Goal: Information Seeking & Learning: Learn about a topic

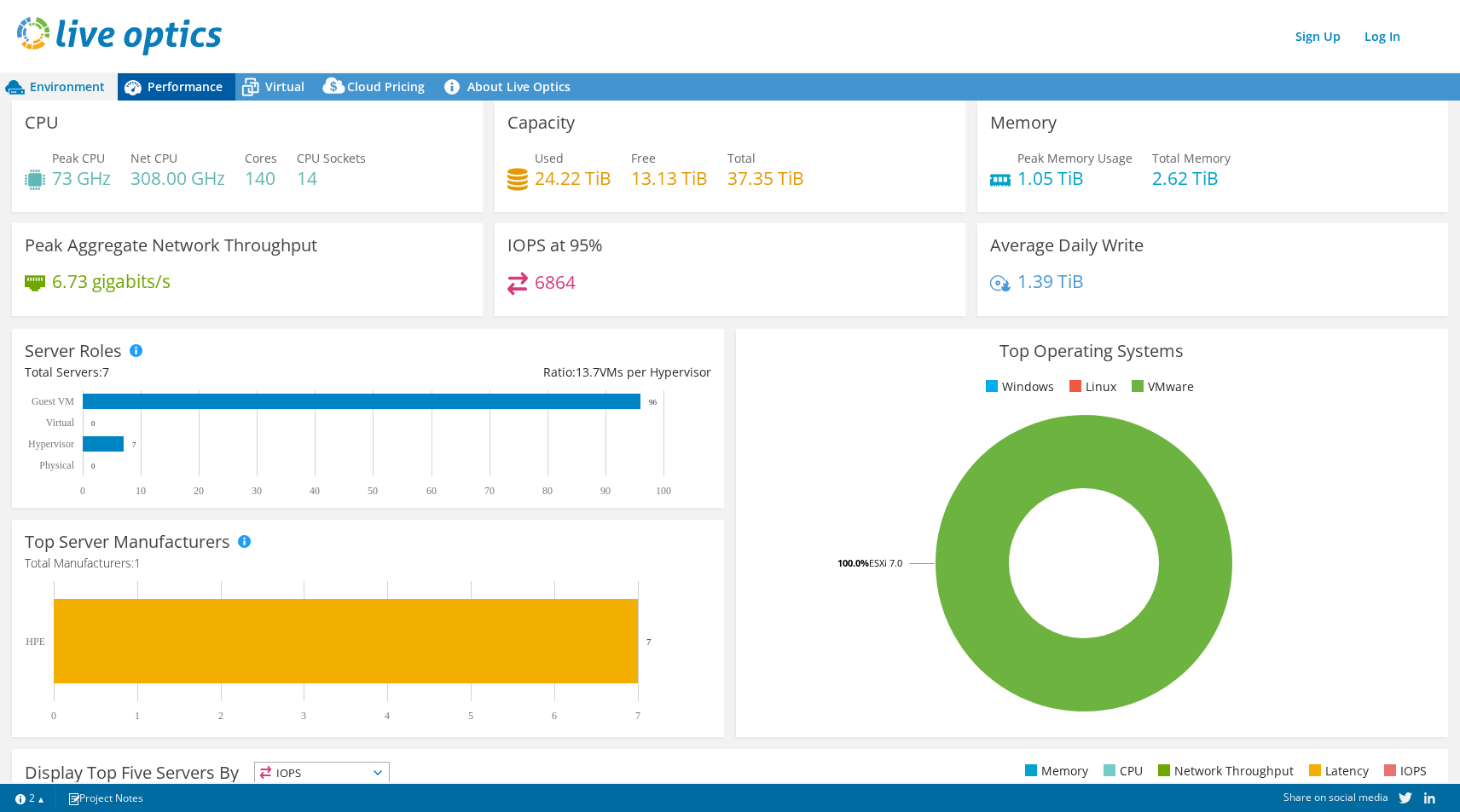
click at [203, 91] on span "Performance" at bounding box center [184, 86] width 75 height 16
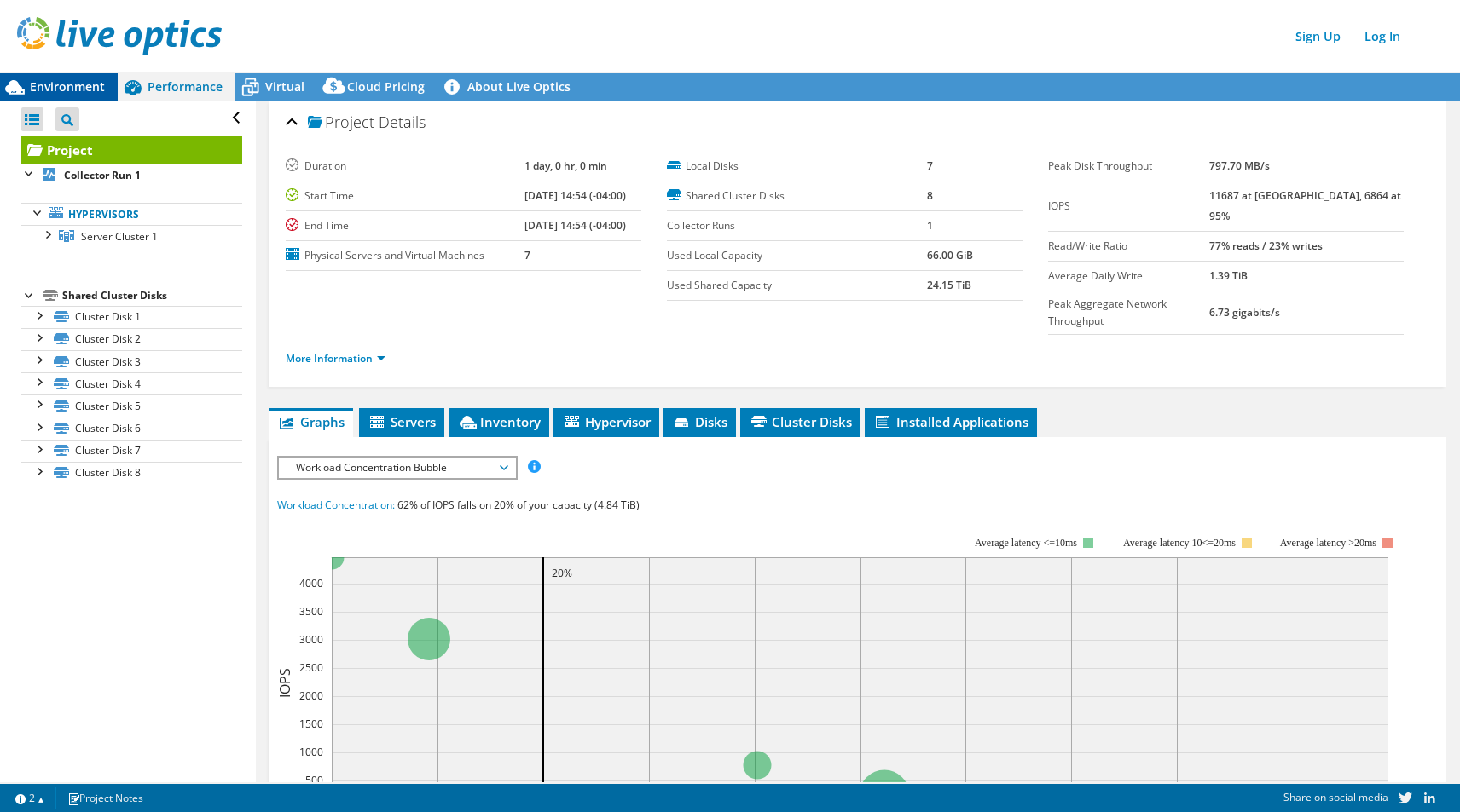
click at [69, 93] on span "Environment" at bounding box center [67, 86] width 75 height 16
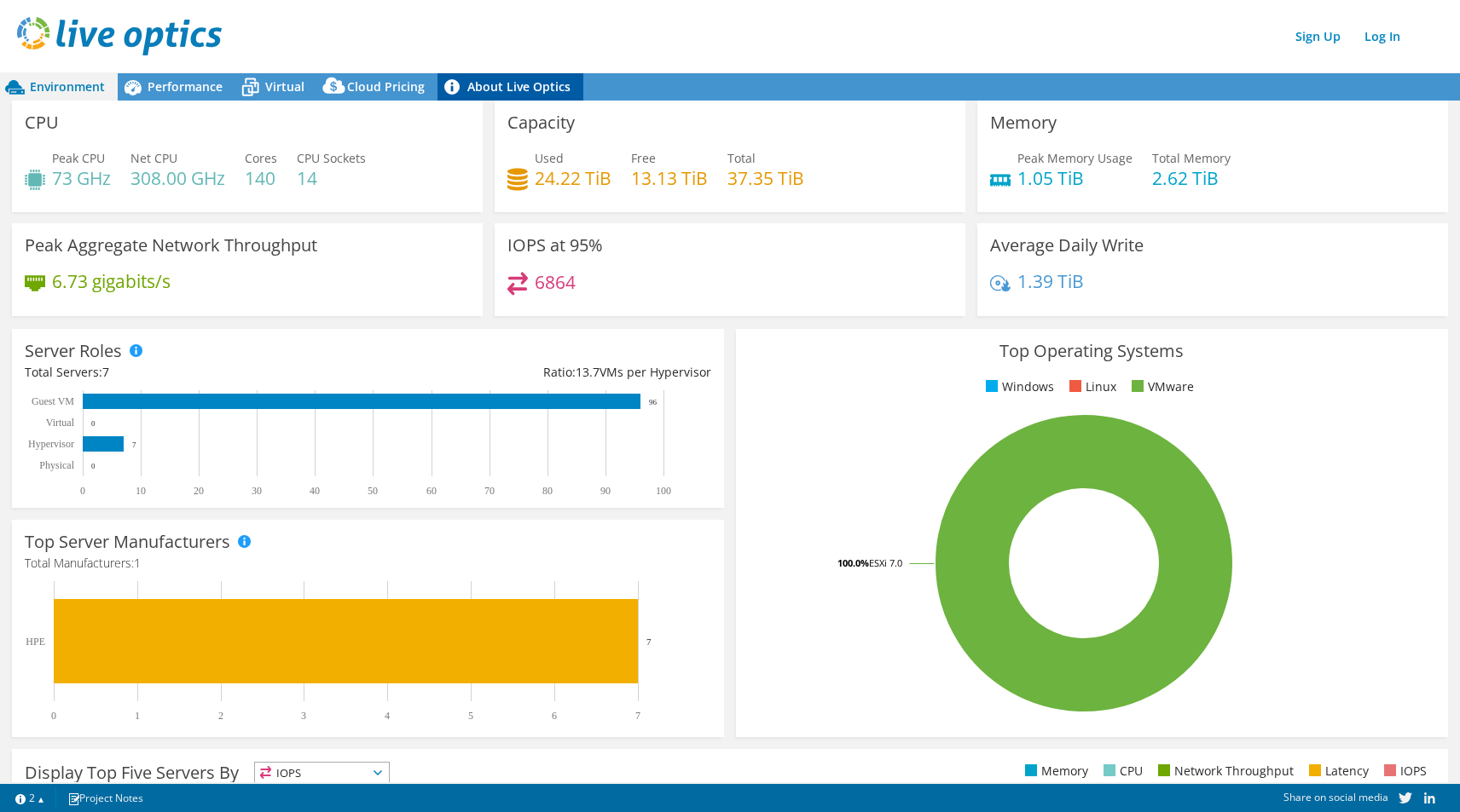
click at [490, 81] on link "About Live Optics" at bounding box center [509, 86] width 145 height 27
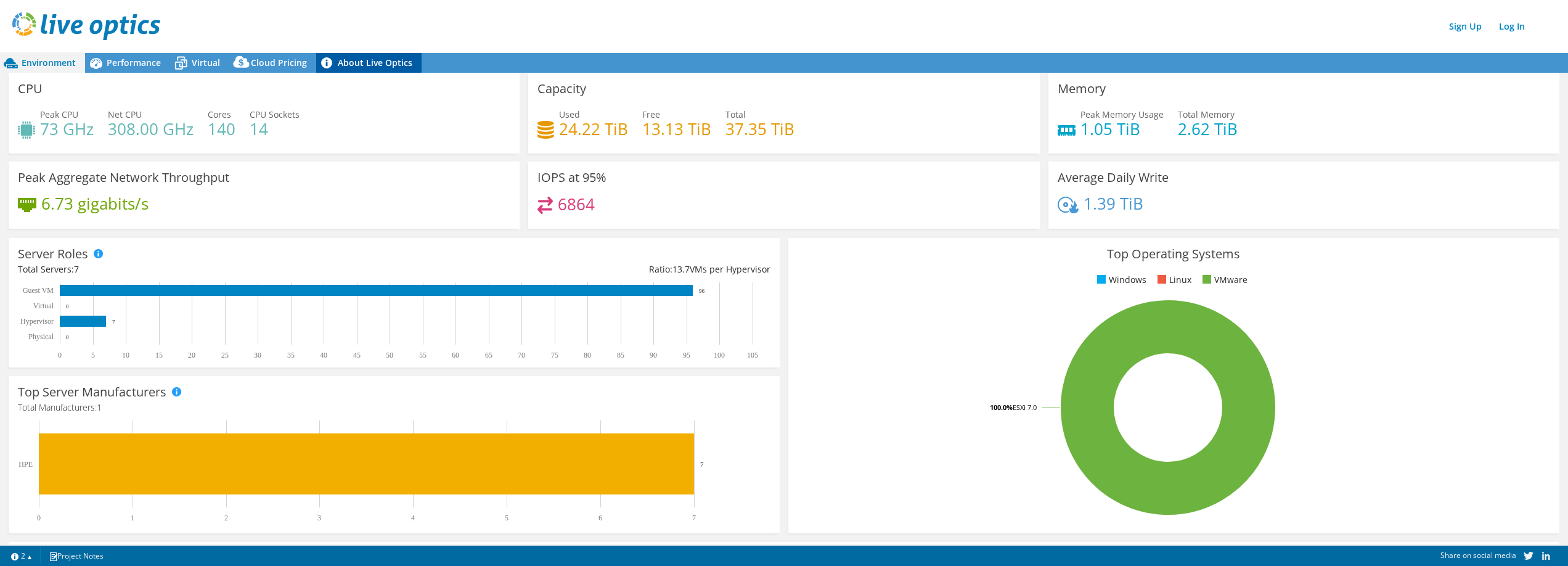
click at [320, 70] on link "About Live Optics" at bounding box center [368, 62] width 105 height 20
click at [204, 62] on span "Virtual" at bounding box center [206, 62] width 29 height 11
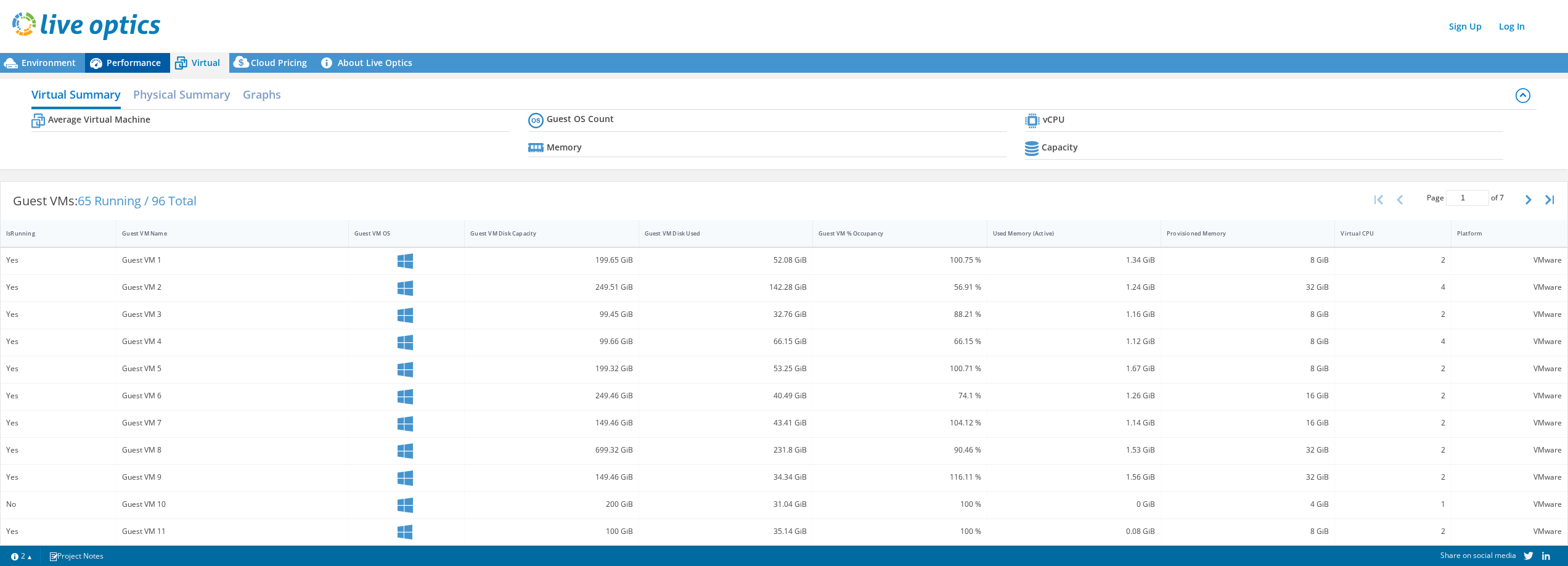
click at [141, 63] on span "Performance" at bounding box center [133, 62] width 54 height 11
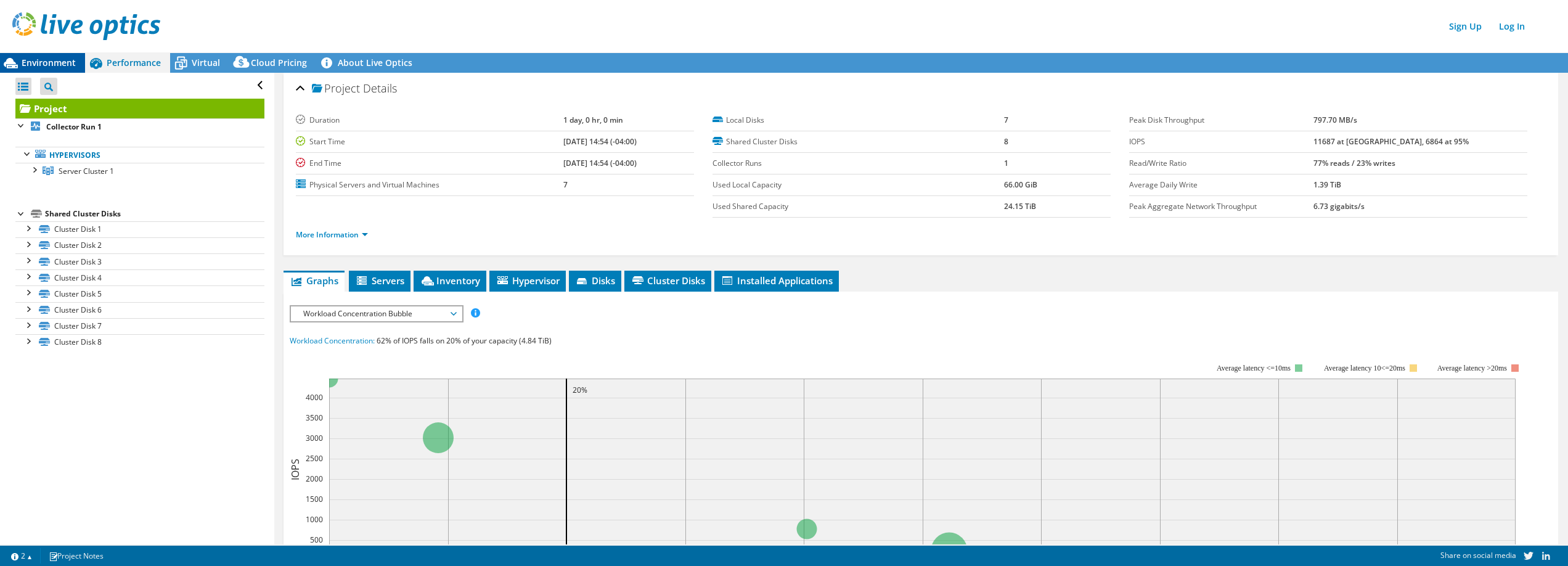
click at [42, 61] on span "Environment" at bounding box center [48, 62] width 54 height 11
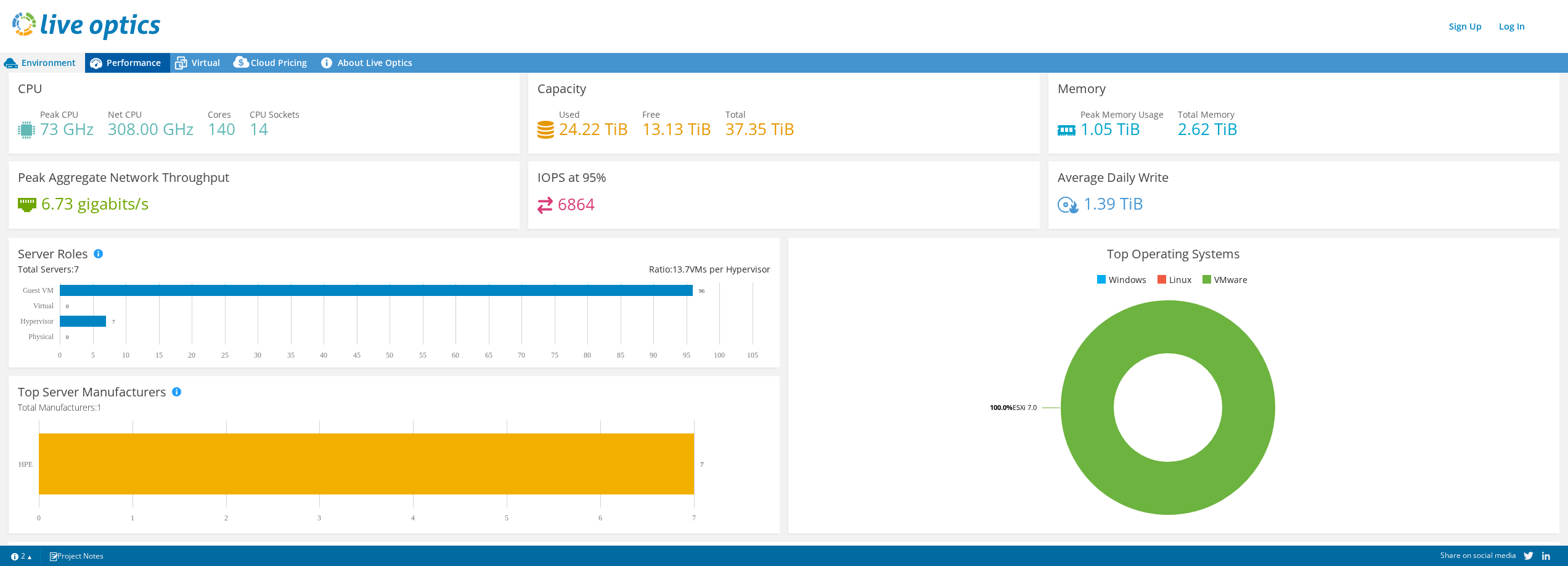
click at [135, 67] on span "Performance" at bounding box center [133, 62] width 54 height 11
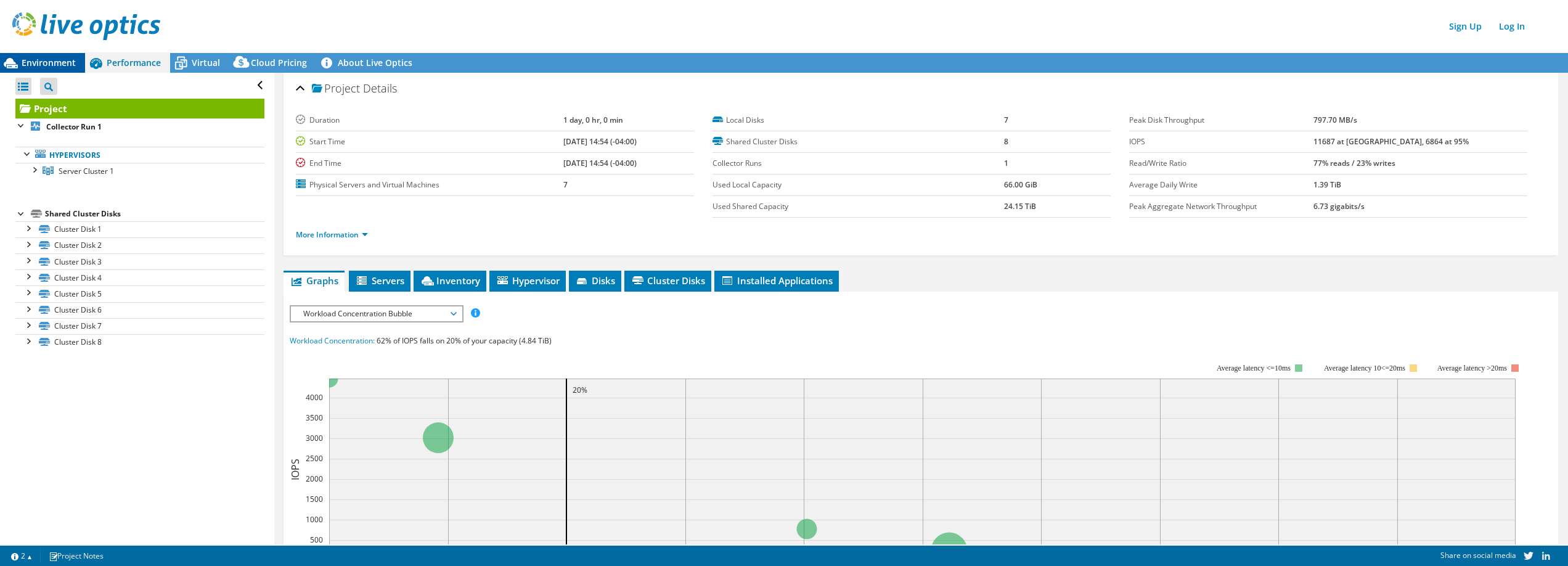
click at [71, 62] on span "Environment" at bounding box center [48, 62] width 54 height 11
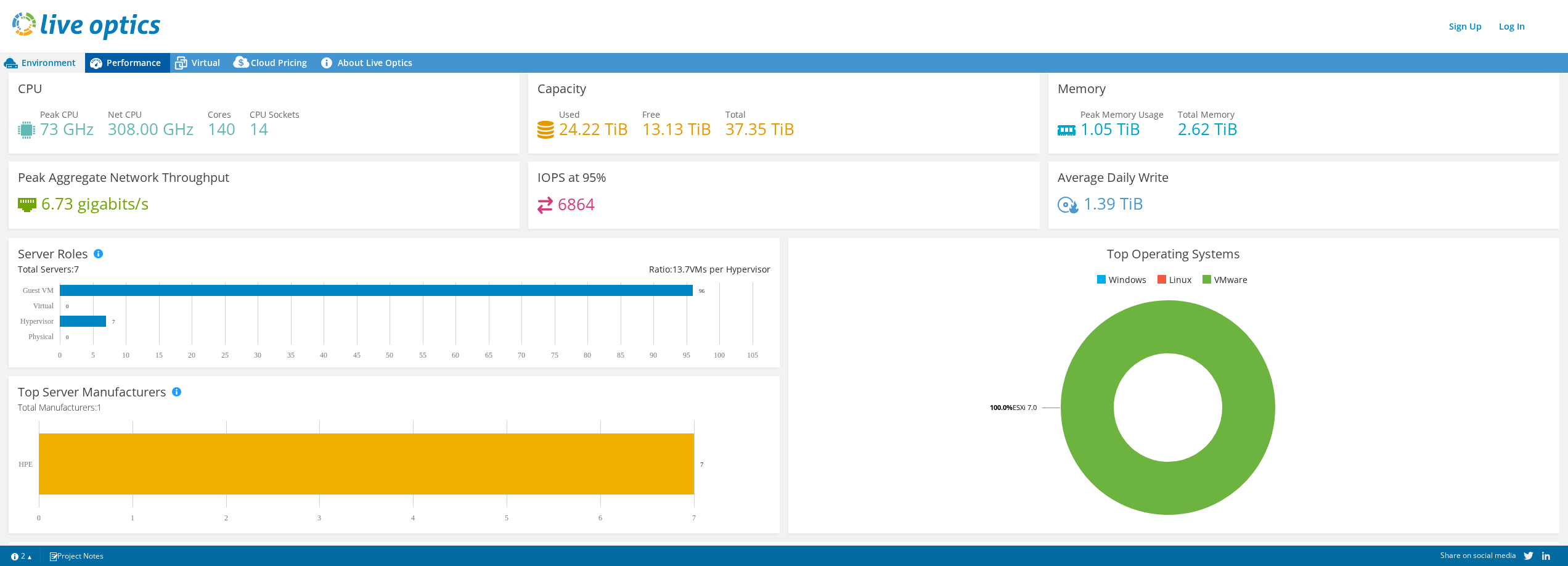
click at [139, 63] on span "Performance" at bounding box center [133, 62] width 54 height 11
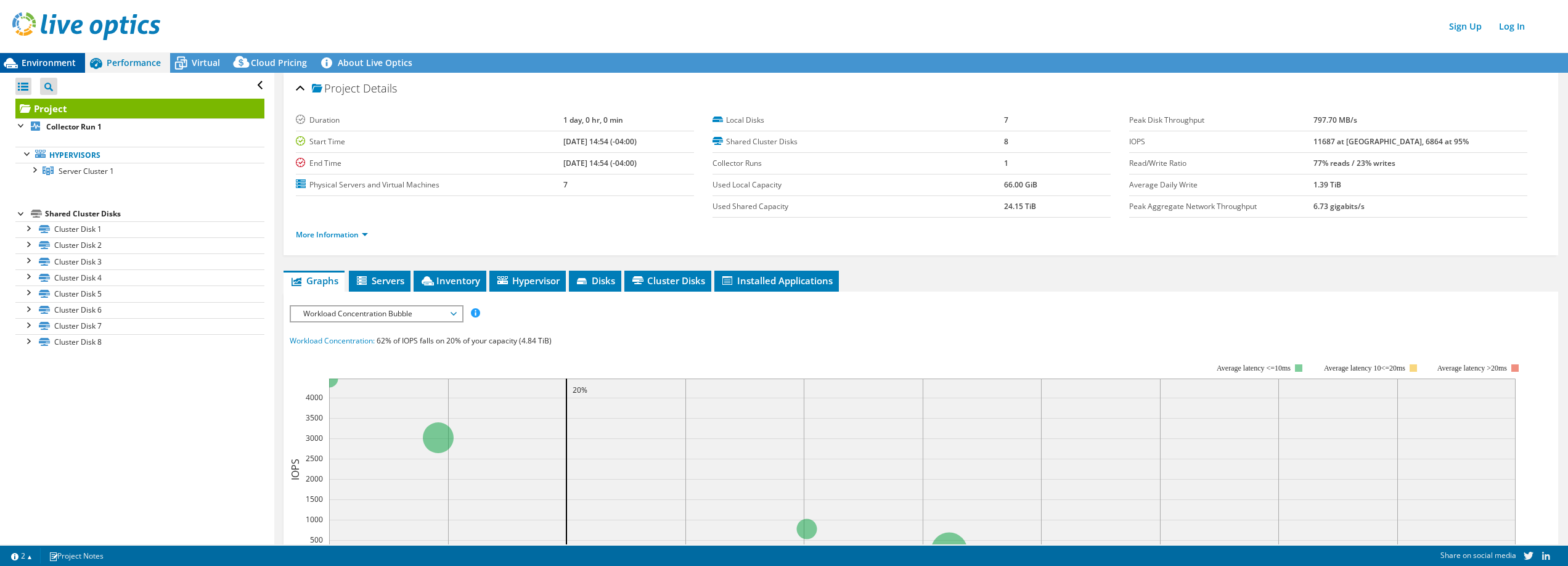
click at [55, 54] on div "Environment" at bounding box center [43, 62] width 85 height 20
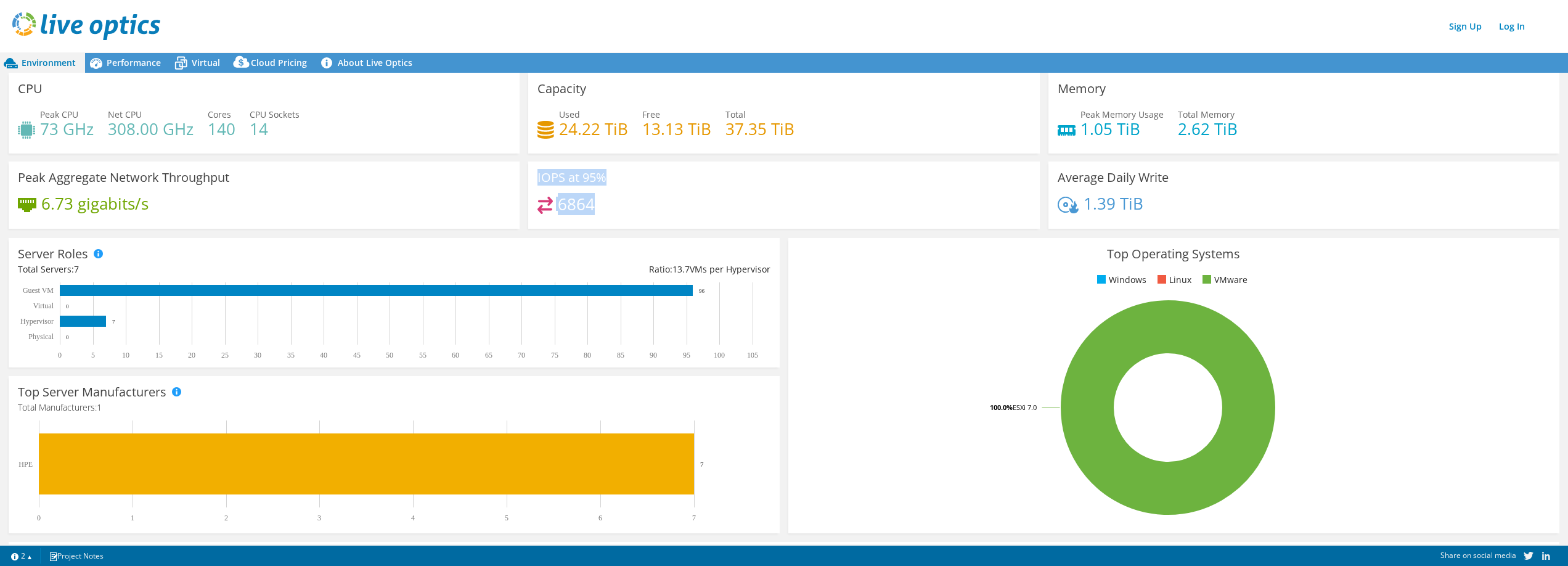
drag, startPoint x: 612, startPoint y: 203, endPoint x: 536, endPoint y: 178, distance: 80.0
click at [536, 178] on div "IOPS at 95% 6864" at bounding box center [783, 195] width 511 height 67
click at [144, 61] on span "Performance" at bounding box center [133, 62] width 54 height 11
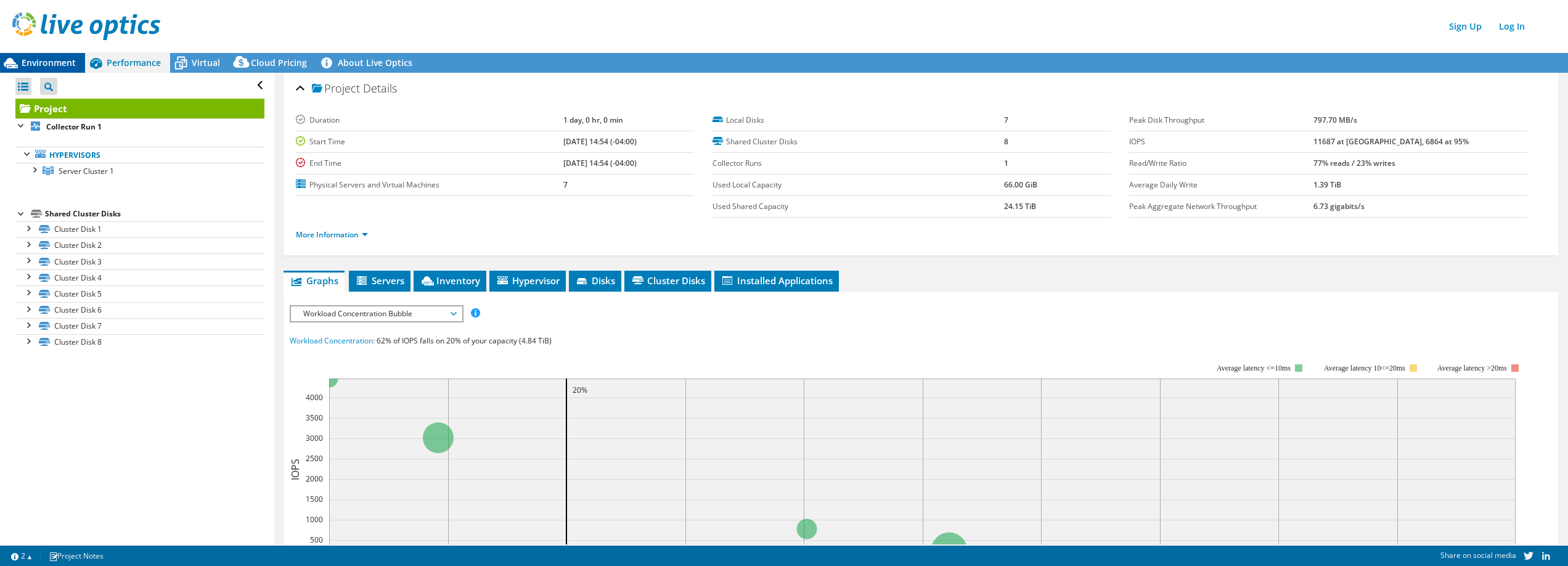
click at [68, 64] on span "Environment" at bounding box center [48, 62] width 54 height 11
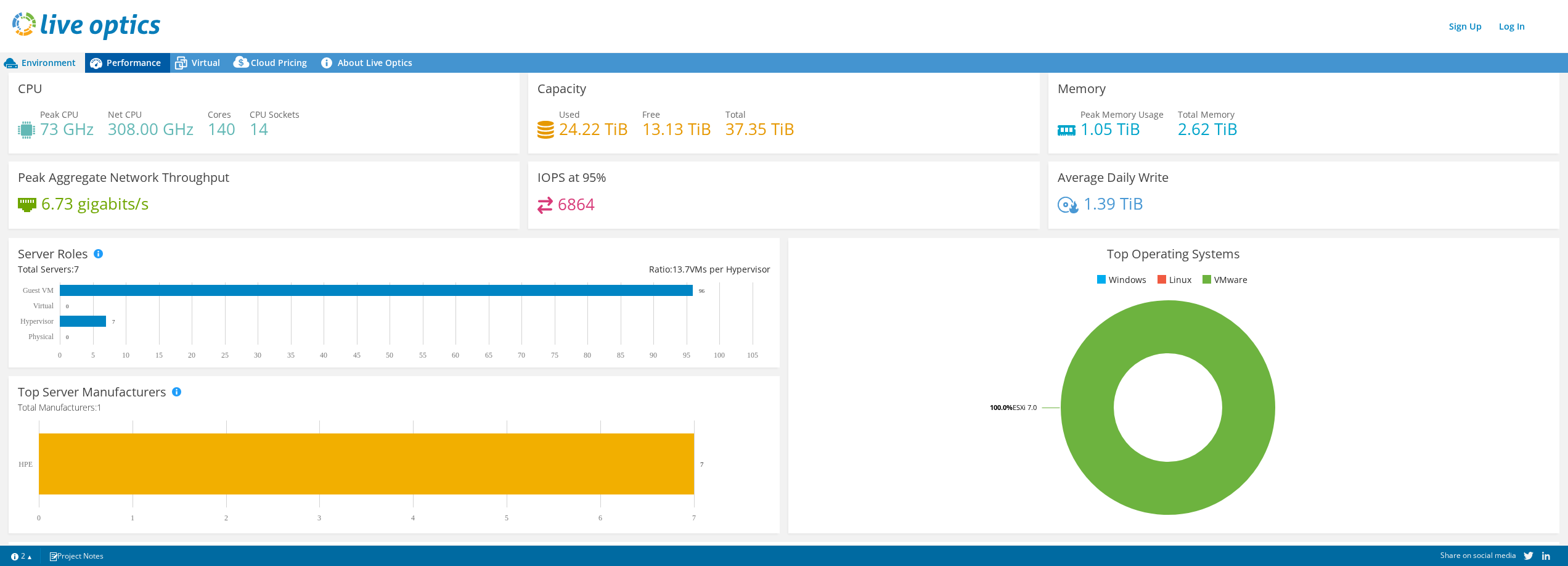
click at [157, 68] on div "Performance" at bounding box center [128, 62] width 85 height 20
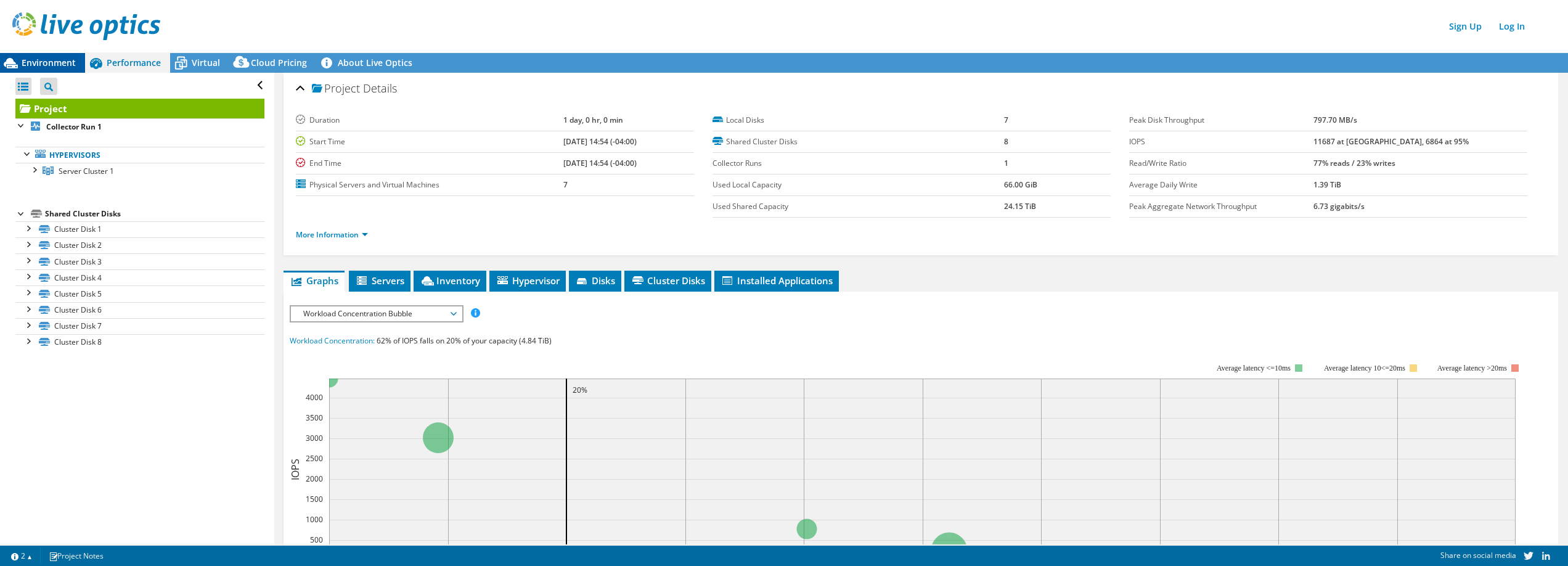
click at [59, 65] on span "Environment" at bounding box center [48, 62] width 54 height 11
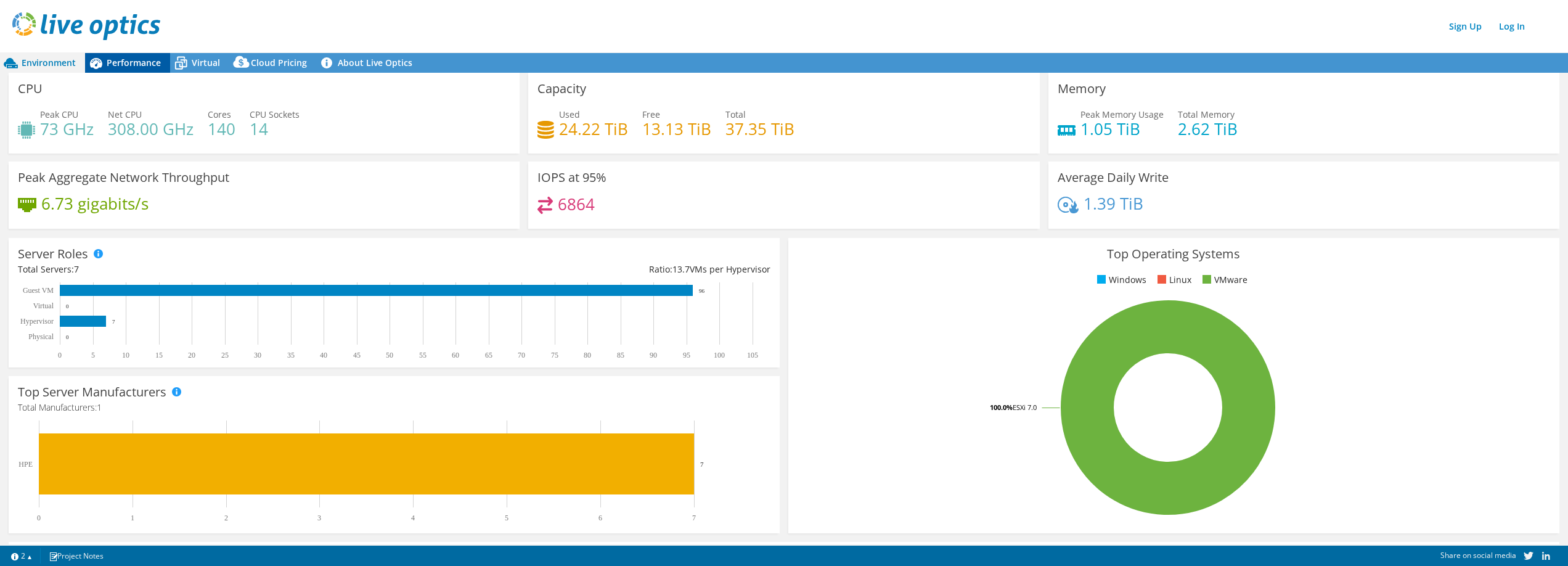
click at [147, 62] on span "Performance" at bounding box center [133, 62] width 54 height 11
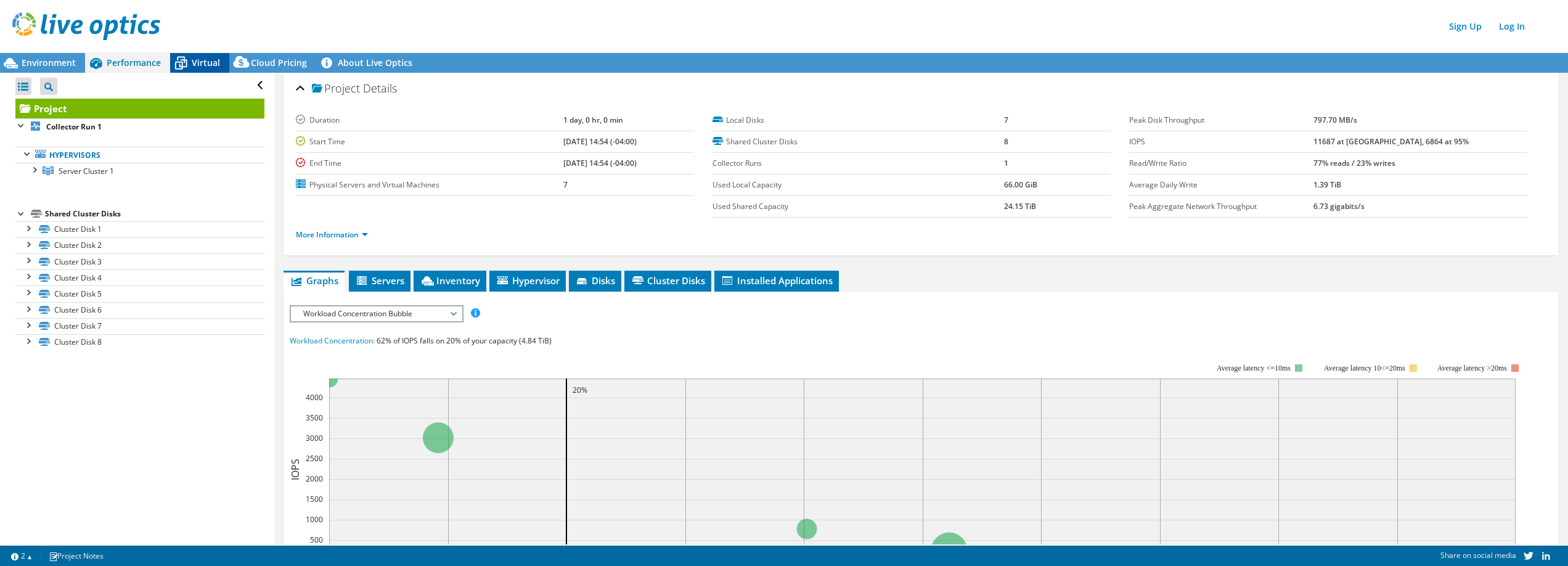
click at [215, 64] on span "Virtual" at bounding box center [206, 62] width 29 height 11
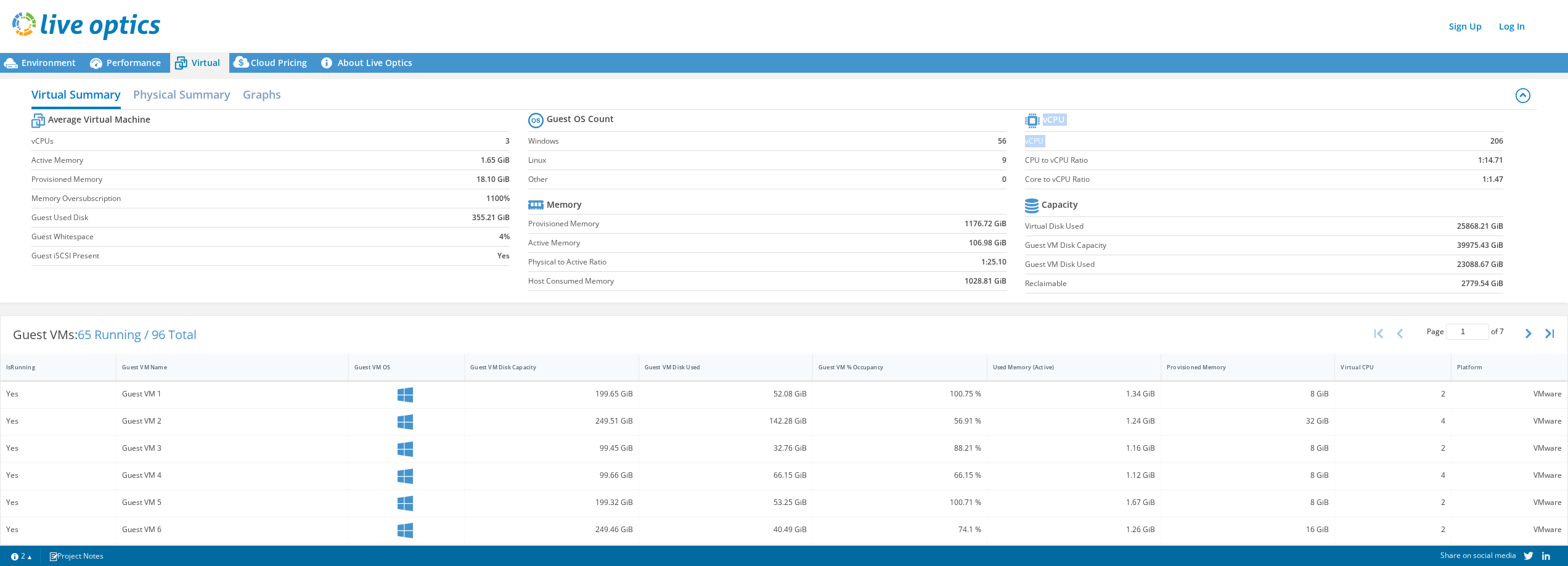
drag, startPoint x: 1500, startPoint y: 144, endPoint x: 1487, endPoint y: 140, distance: 13.6
click at [1479, 140] on section "vCPU vCPU 206 CPU to vCPU Ratio 1:14.71 Core to vCPU Ratio 1:1.47 Capacity Virt…" at bounding box center [1273, 205] width 497 height 189
click at [1492, 140] on b "206" at bounding box center [1497, 141] width 13 height 12
click at [1490, 139] on section "vCPU vCPU 206 CPU to vCPU Ratio 1:14.71 Core to vCPU Ratio 1:1.47 Capacity Virt…" at bounding box center [1273, 205] width 497 height 189
drag, startPoint x: 1497, startPoint y: 140, endPoint x: 1507, endPoint y: 143, distance: 10.4
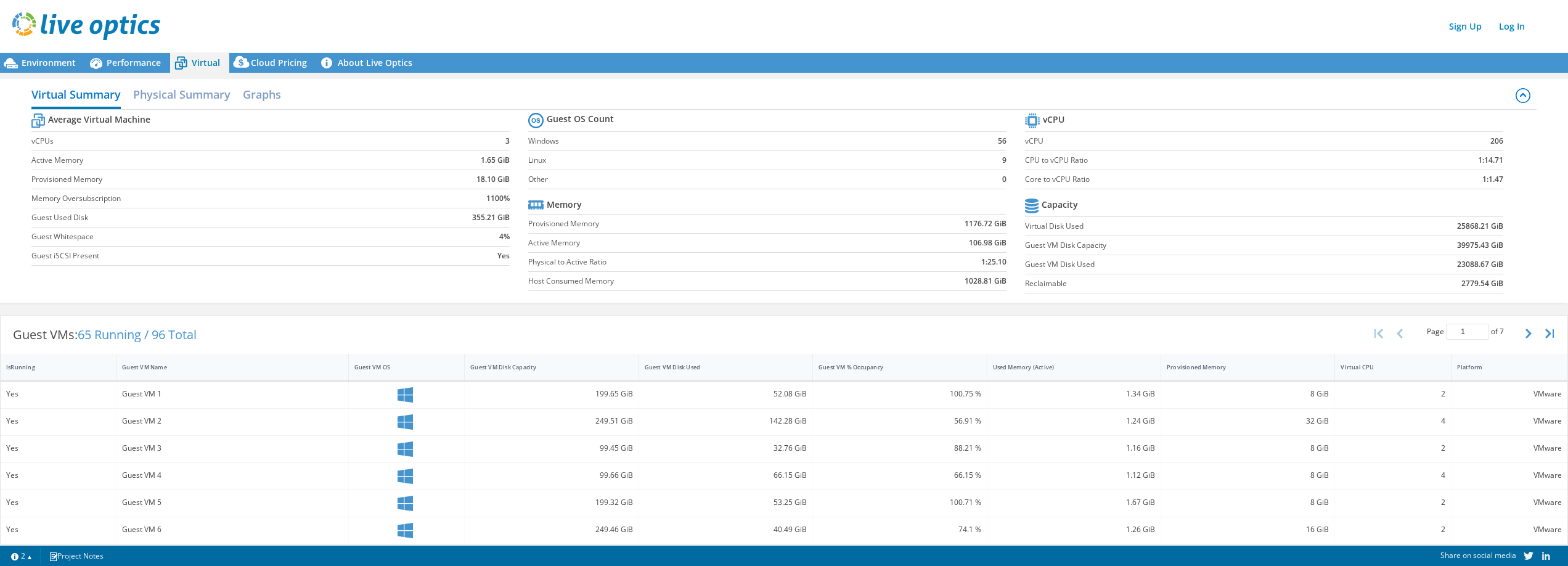
click at [1499, 141] on section "vCPU vCPU 206 CPU to vCPU Ratio 1:14.71 Core to vCPU Ratio 1:1.47 Capacity Virt…" at bounding box center [1273, 205] width 497 height 189
click at [68, 67] on span "Environment" at bounding box center [48, 62] width 54 height 11
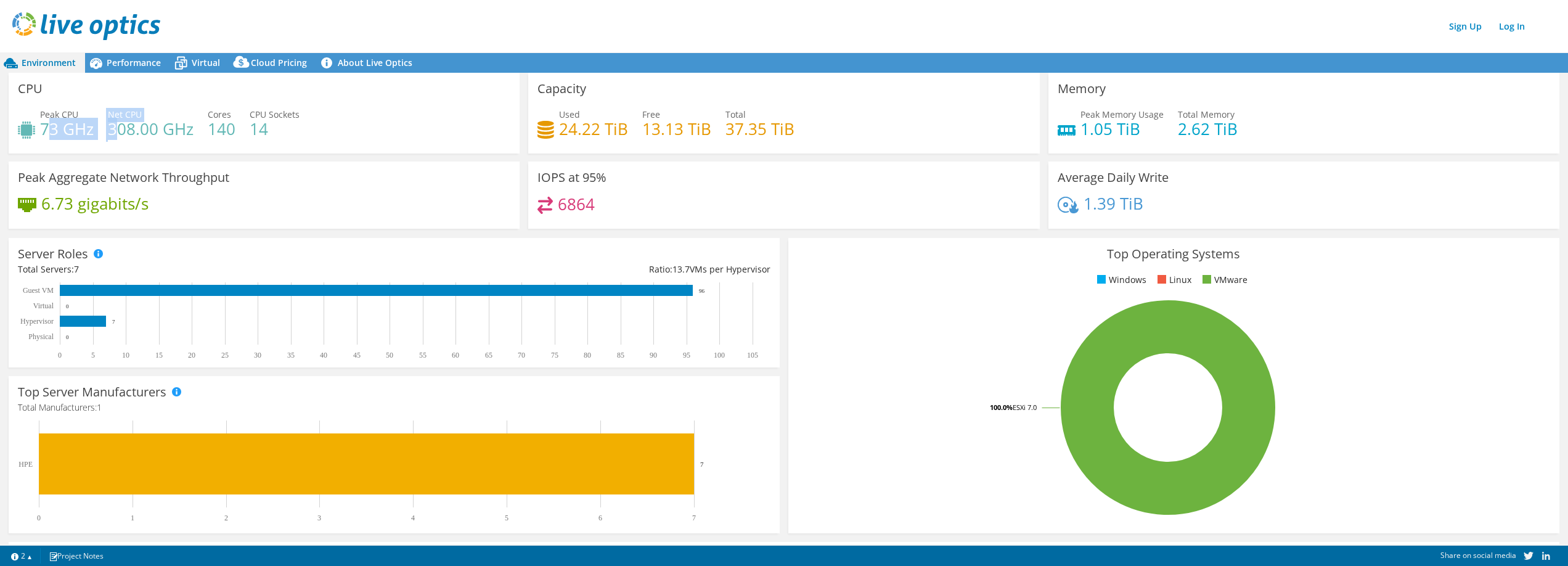
drag, startPoint x: 51, startPoint y: 129, endPoint x: 150, endPoint y: 145, distance: 100.3
click at [115, 137] on div "Peak CPU 73 GHz Net CPU 308.00 GHz Cores 140 CPU Sockets 14" at bounding box center [264, 127] width 492 height 40
click at [218, 168] on div "Peak Aggregate Network Throughput 6.73 gigabits/s" at bounding box center [264, 195] width 511 height 67
drag, startPoint x: 232, startPoint y: 136, endPoint x: 205, endPoint y: 136, distance: 27.0
click at [203, 133] on div "Peak CPU 73 GHz Net CPU 308.00 GHz Cores 140 CPU Sockets 14" at bounding box center [264, 127] width 492 height 40
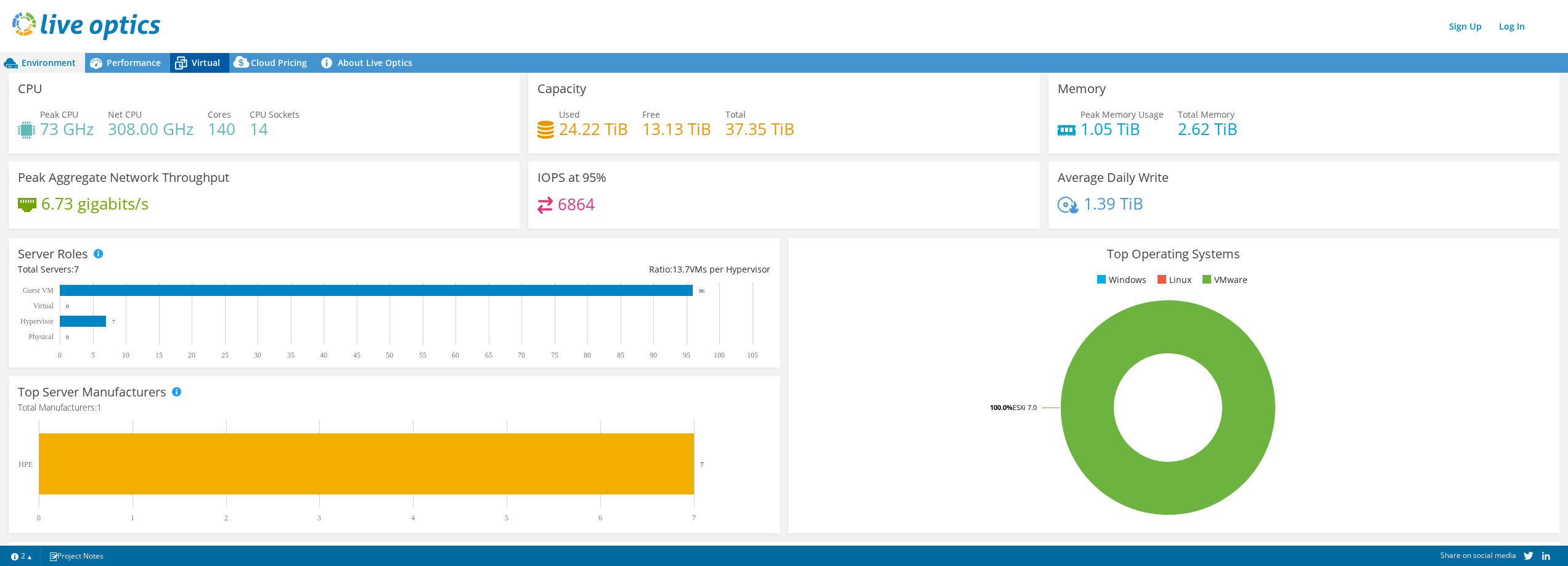
click at [209, 61] on span "Virtual" at bounding box center [206, 62] width 29 height 11
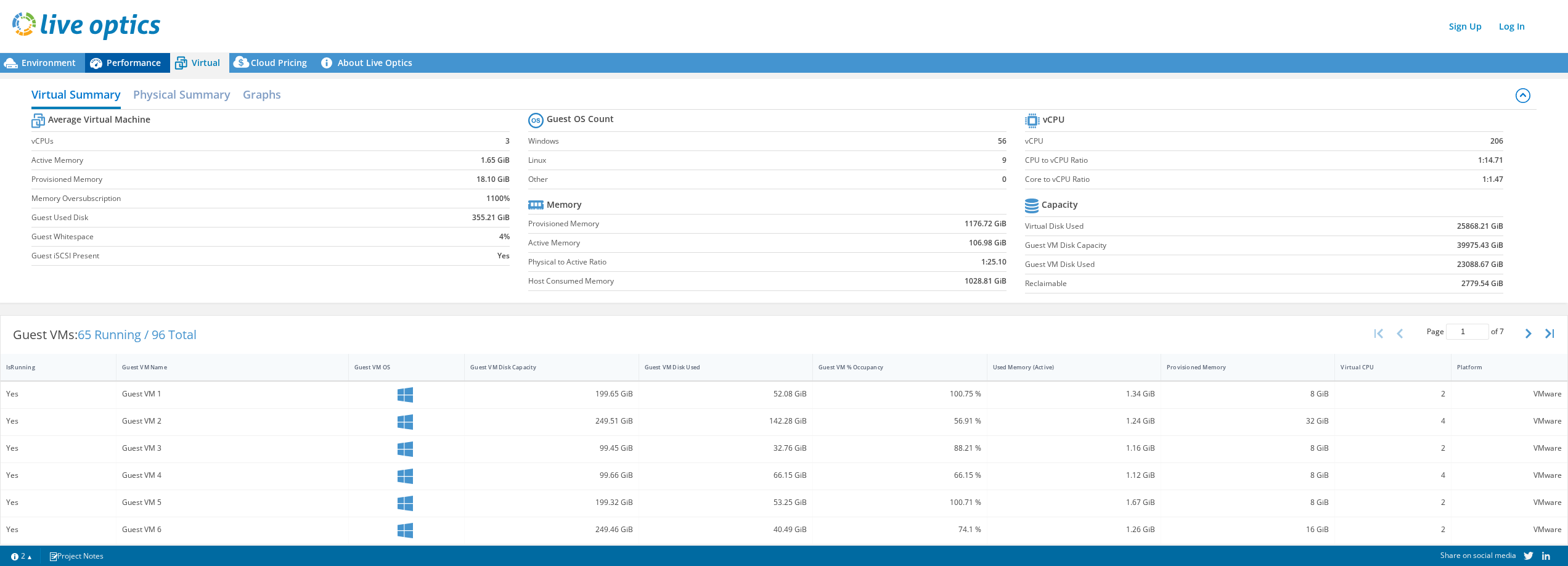
click at [125, 66] on span "Performance" at bounding box center [133, 62] width 54 height 11
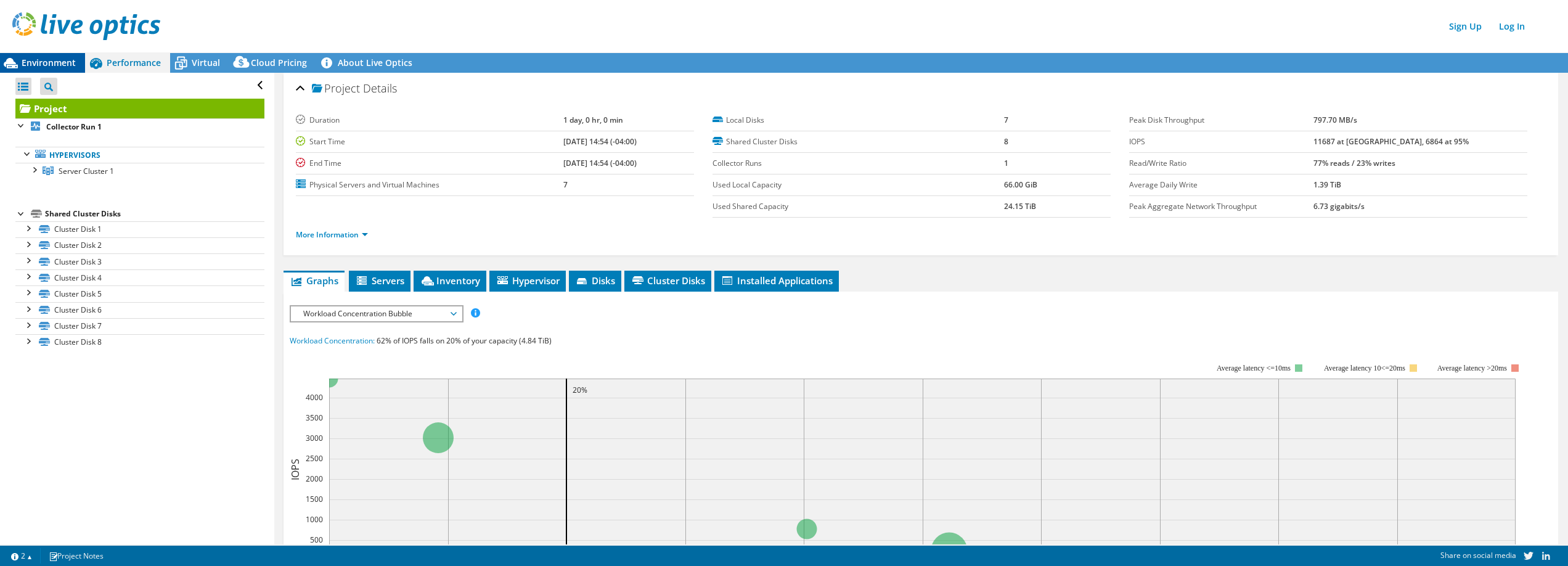
click at [47, 58] on span "Environment" at bounding box center [48, 62] width 54 height 11
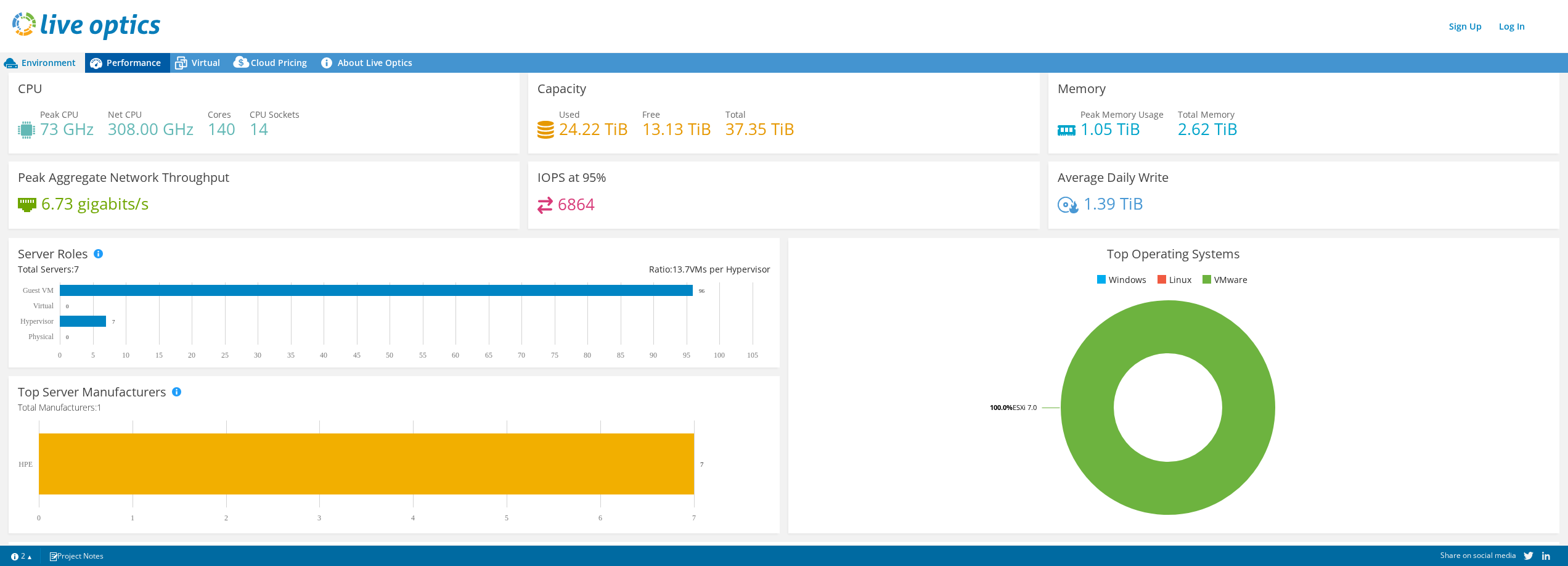
click at [153, 62] on span "Performance" at bounding box center [133, 62] width 54 height 11
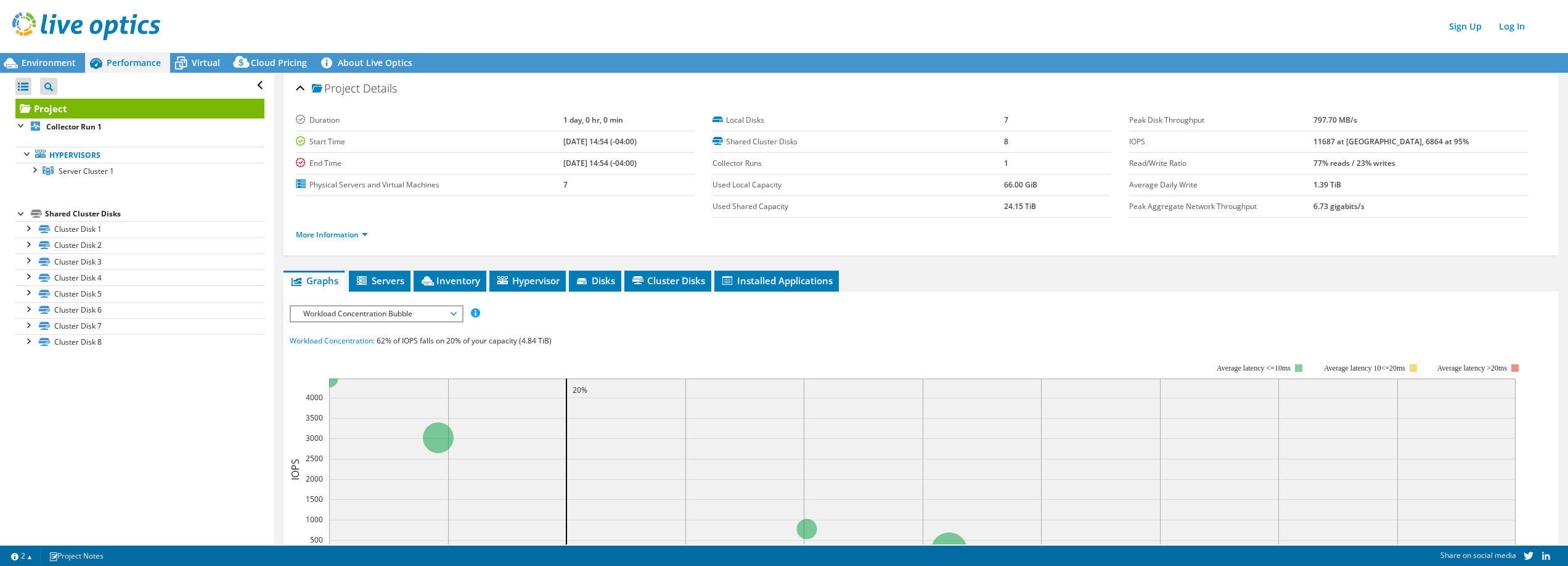
click at [447, 321] on span "Workload Concentration Bubble" at bounding box center [376, 314] width 159 height 15
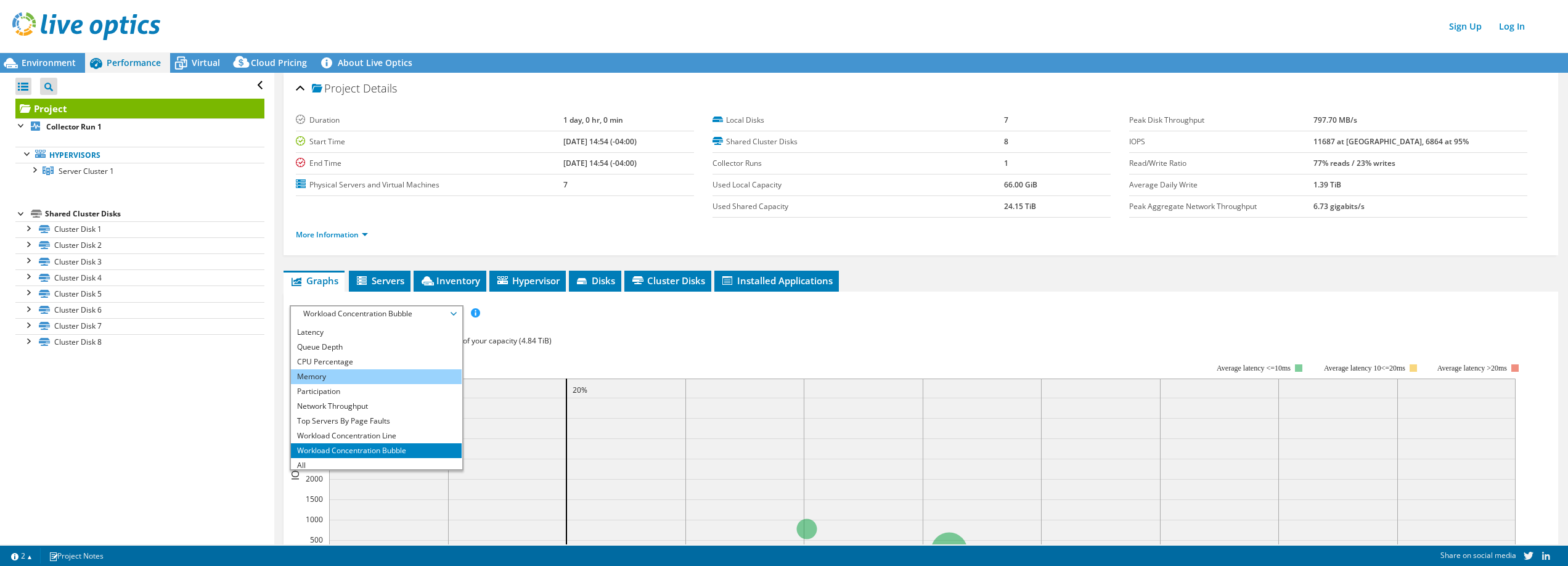
scroll to position [45, 0]
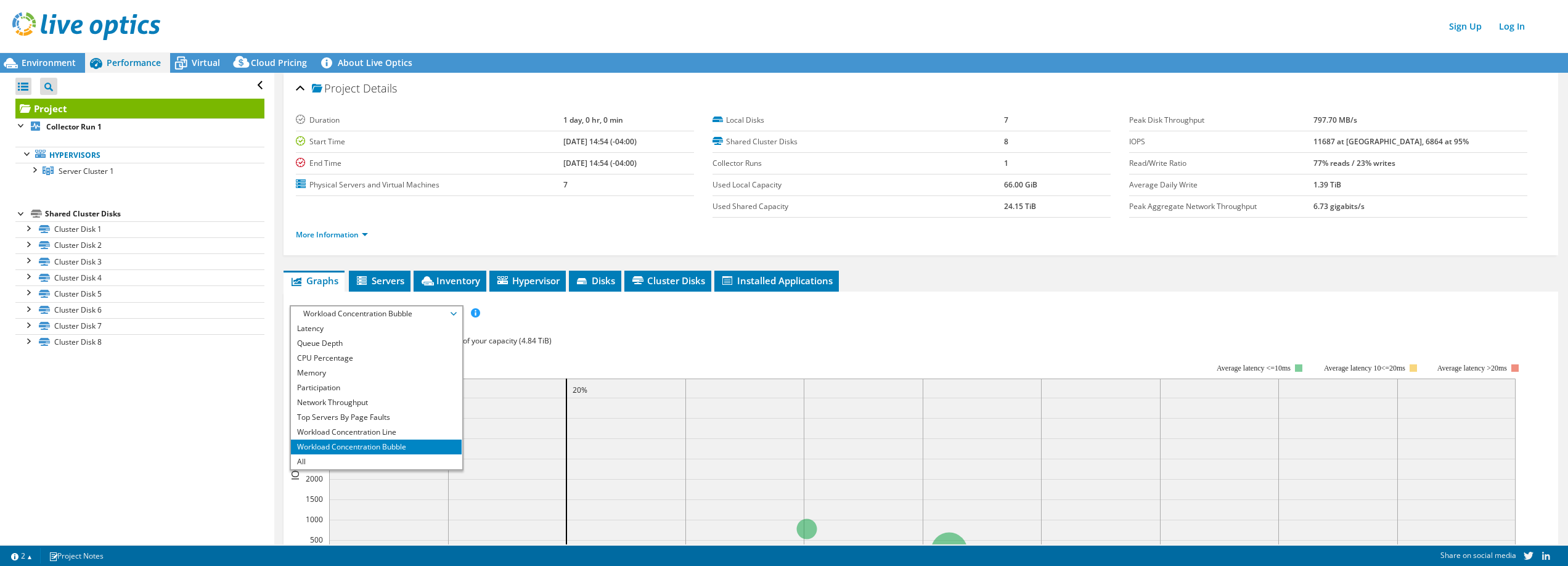
drag, startPoint x: 403, startPoint y: 364, endPoint x: 445, endPoint y: 377, distance: 44.0
click at [403, 364] on li "CPU Percentage" at bounding box center [376, 358] width 171 height 15
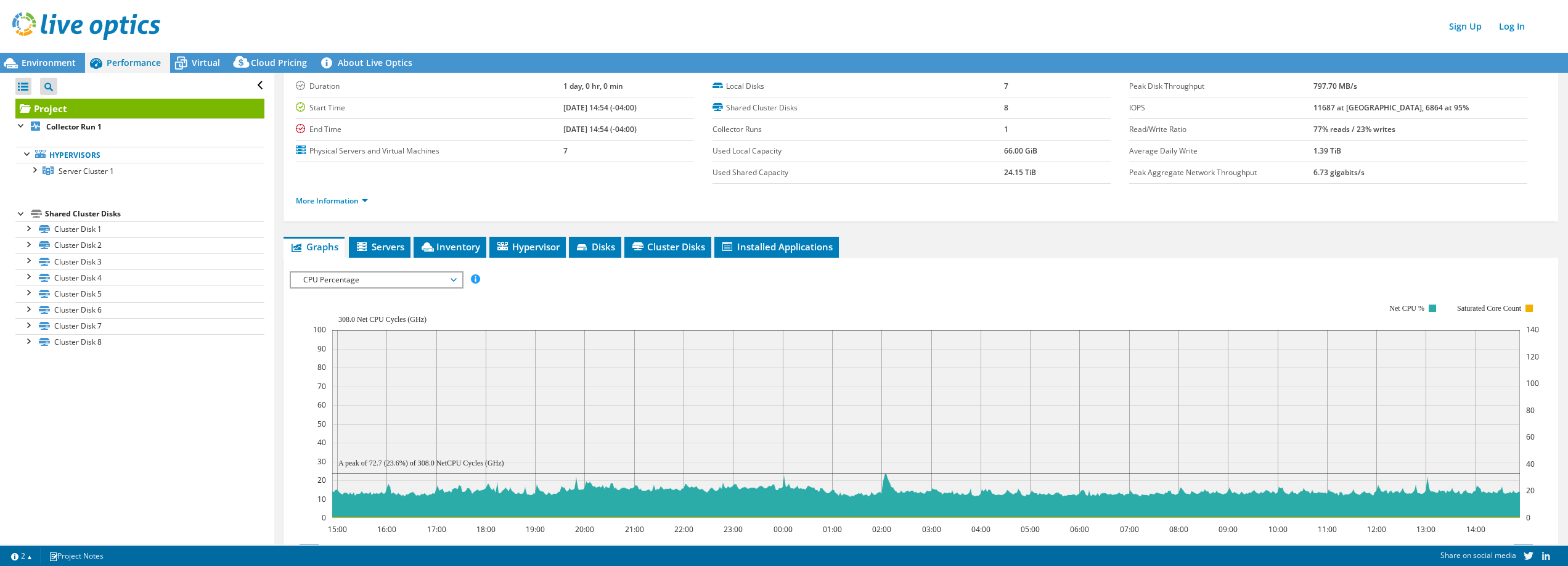
scroll to position [40, 0]
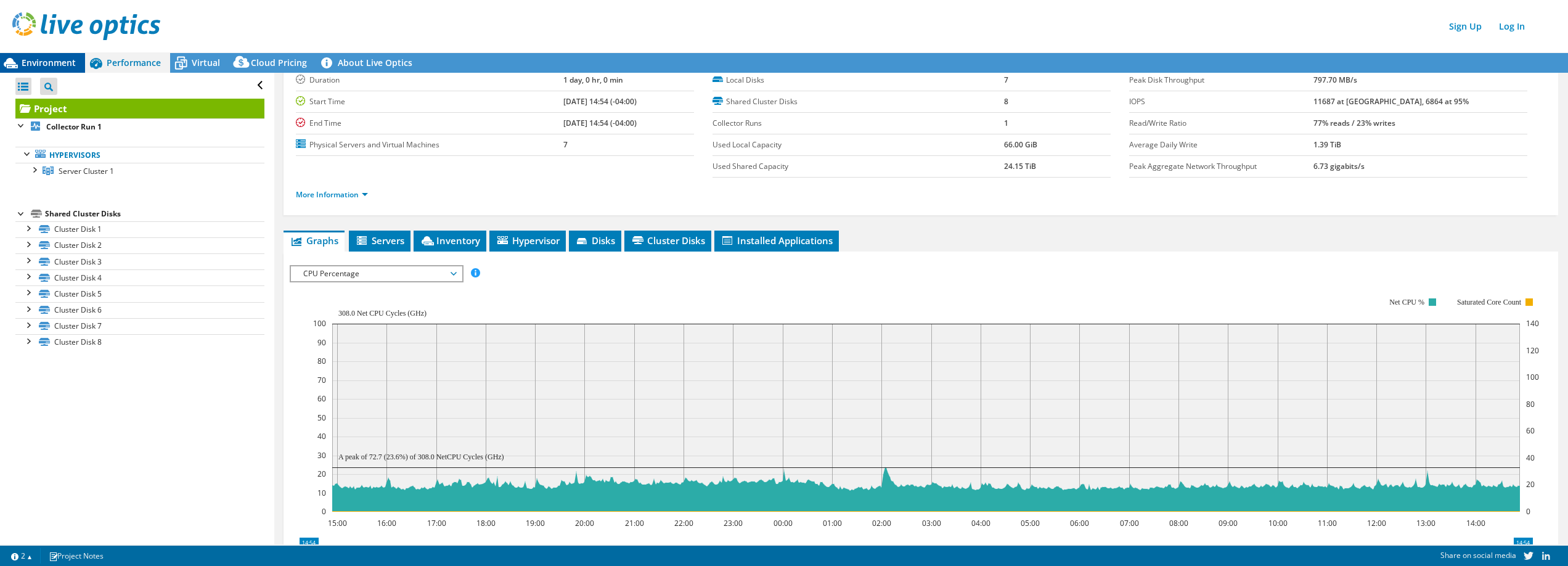
click at [34, 65] on span "Environment" at bounding box center [48, 62] width 54 height 11
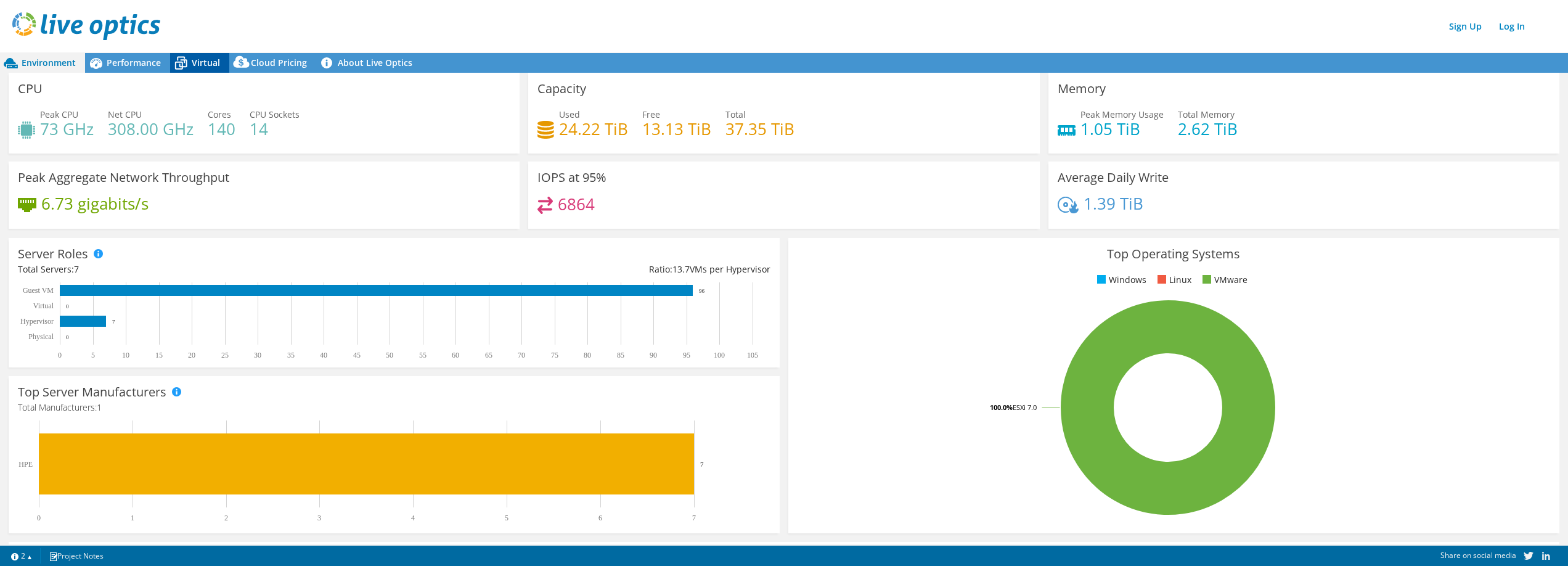
click at [187, 67] on icon at bounding box center [181, 63] width 22 height 22
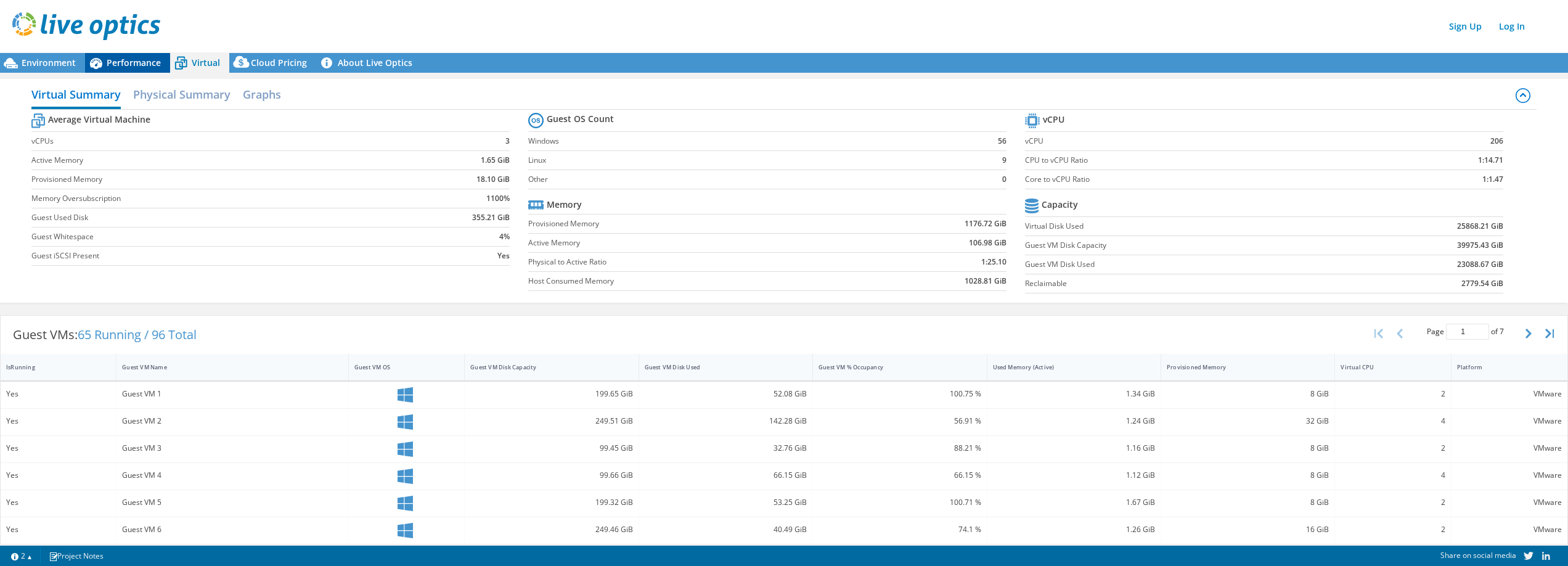
click at [133, 54] on div "Performance" at bounding box center [128, 62] width 85 height 20
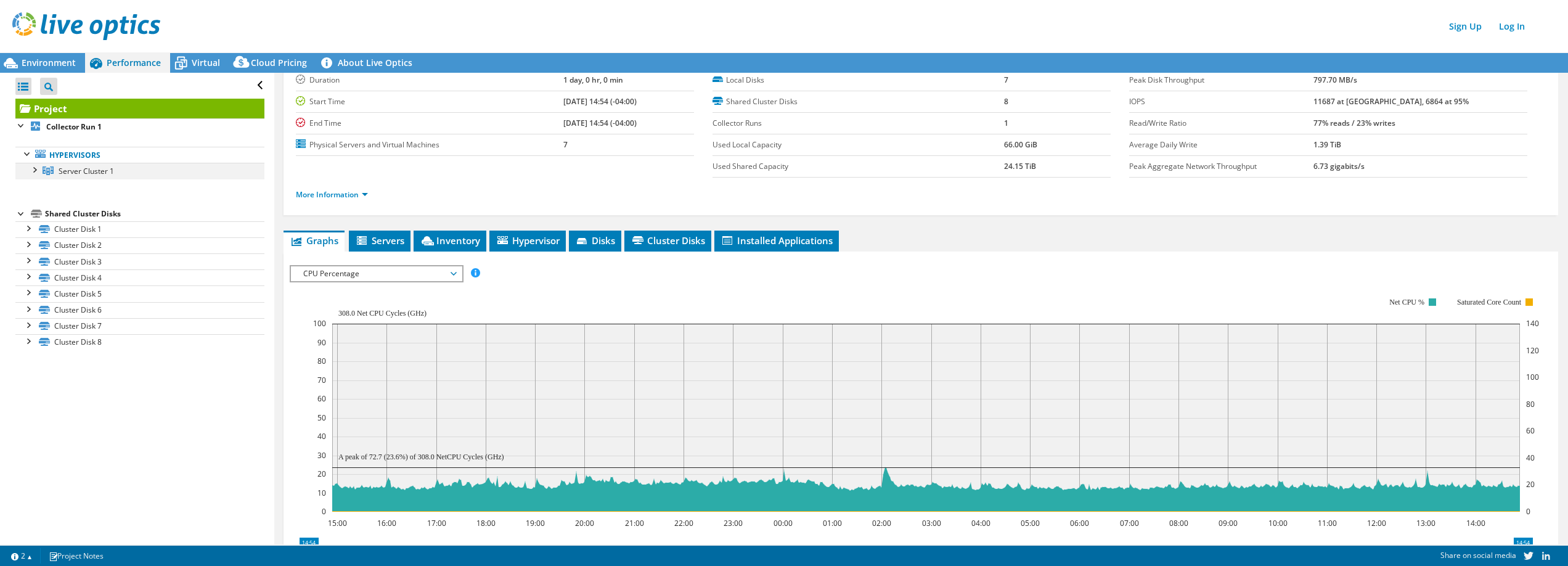
click at [35, 171] on div at bounding box center [34, 168] width 12 height 12
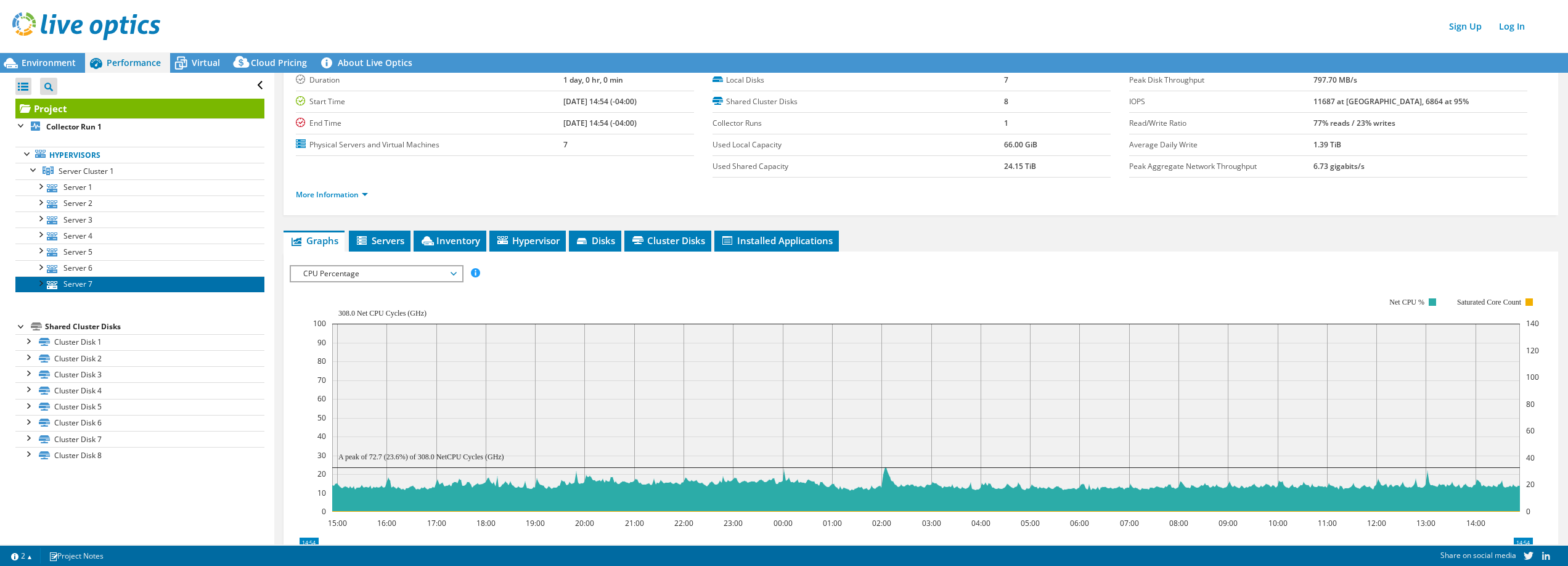
click at [65, 284] on link "Server 7" at bounding box center [139, 284] width 249 height 16
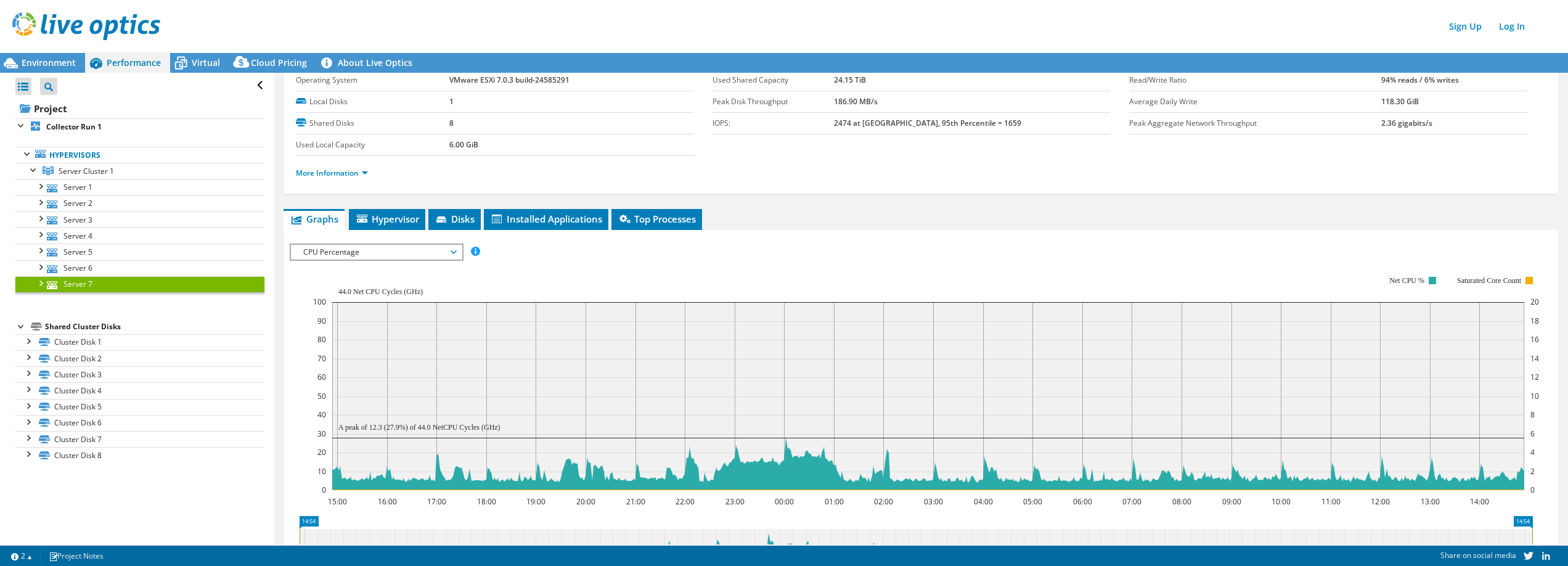
click at [346, 185] on div "More Information" at bounding box center [920, 173] width 1250 height 34
click at [353, 174] on link "More Information" at bounding box center [331, 173] width 72 height 10
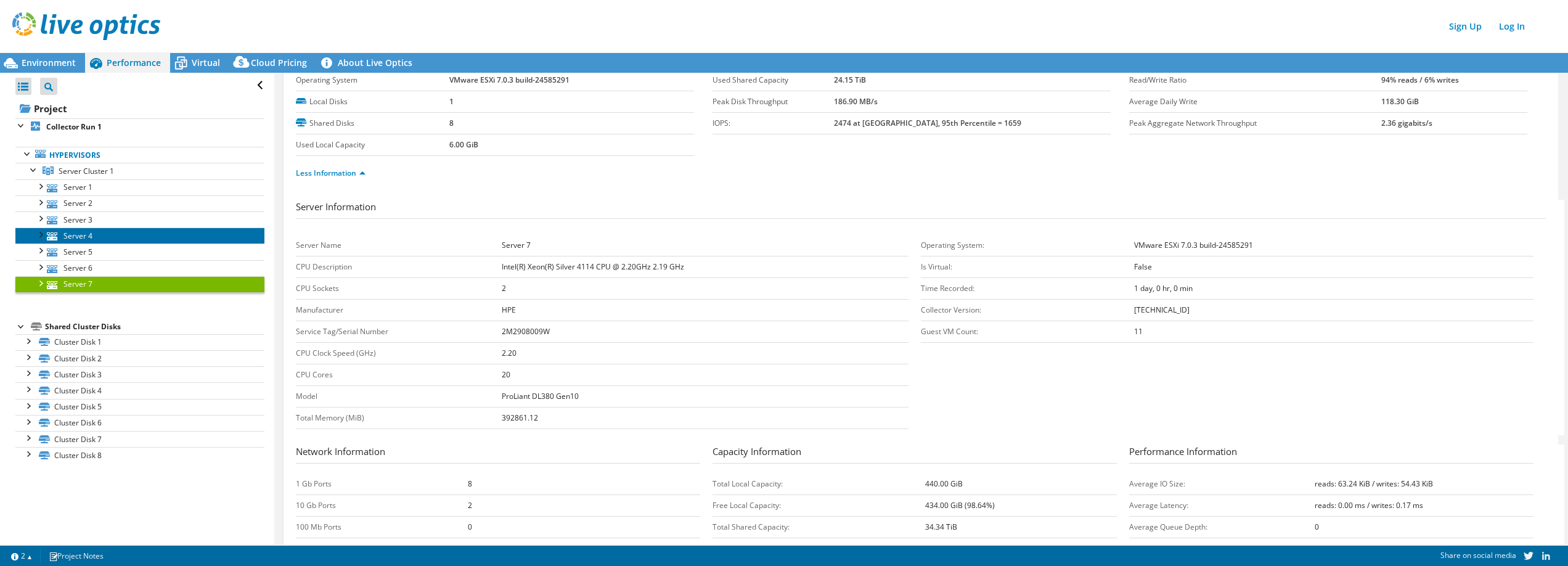
click at [110, 241] on link "Server 4" at bounding box center [139, 235] width 249 height 16
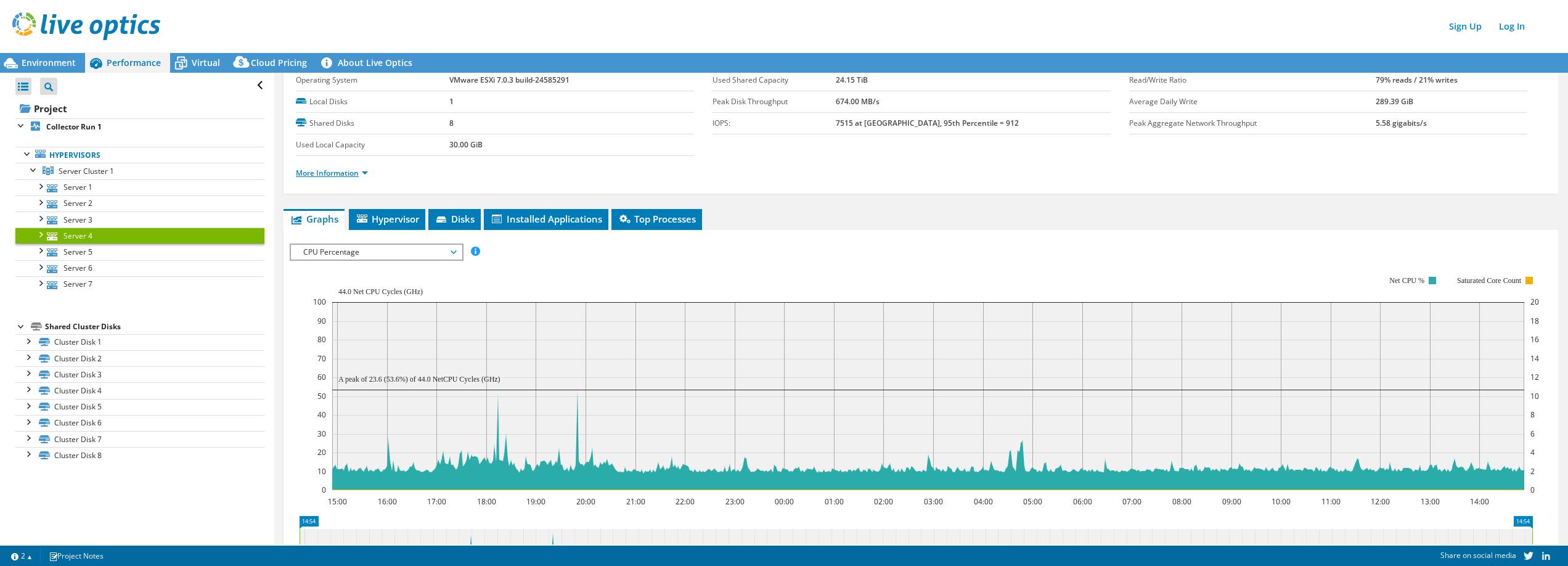
click at [359, 166] on li "More Information" at bounding box center [335, 173] width 80 height 13
click at [360, 170] on link "More Information" at bounding box center [331, 173] width 72 height 10
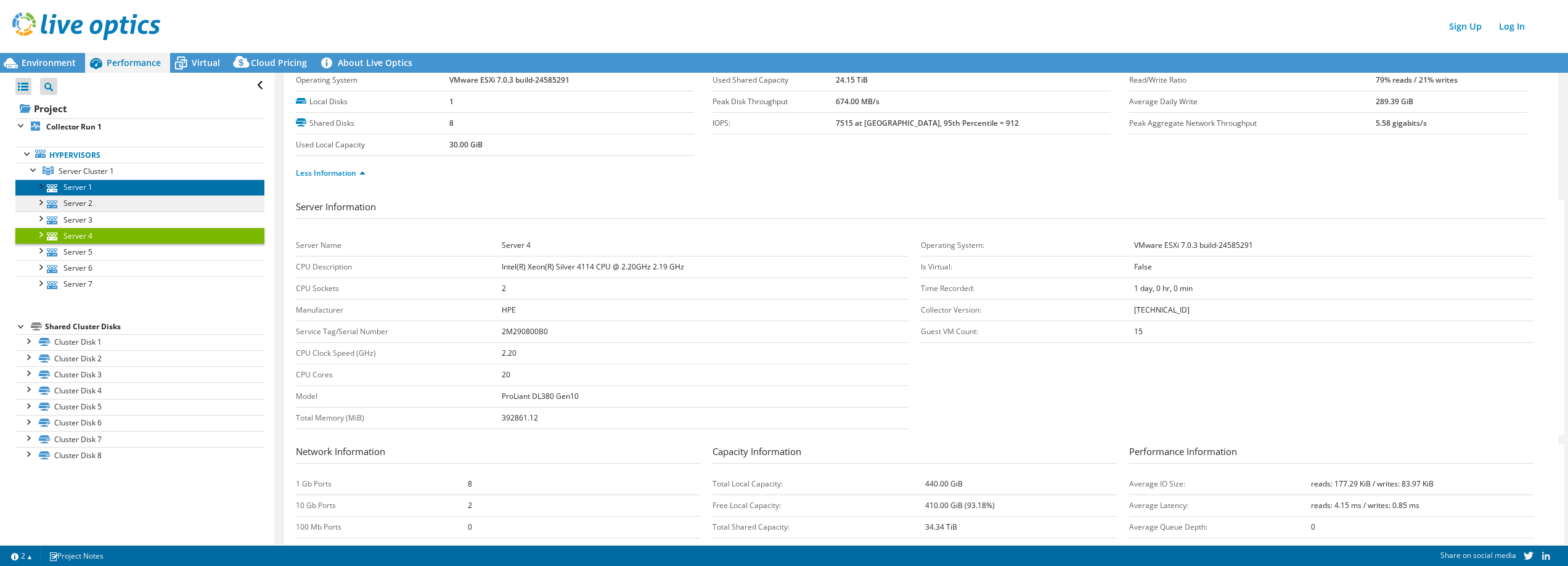
drag, startPoint x: 83, startPoint y: 189, endPoint x: 139, endPoint y: 198, distance: 56.7
click at [83, 189] on link "Server 1" at bounding box center [139, 187] width 249 height 16
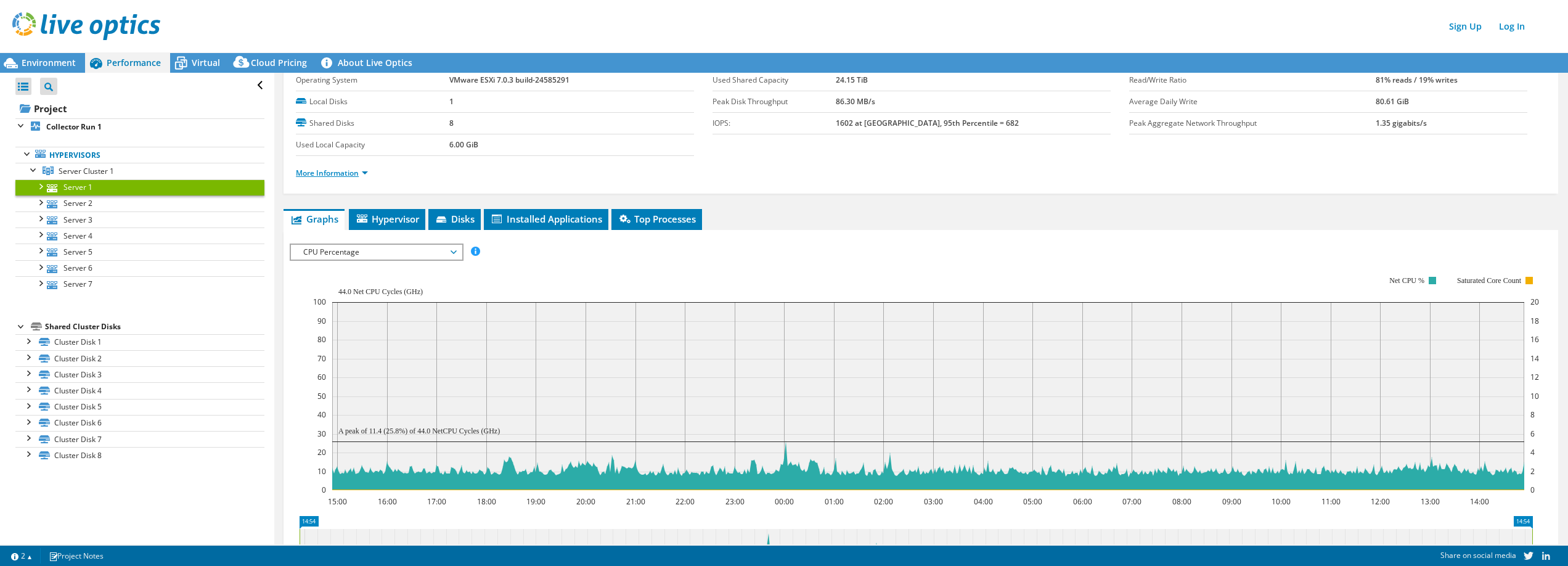
click at [366, 175] on link "More Information" at bounding box center [331, 173] width 72 height 10
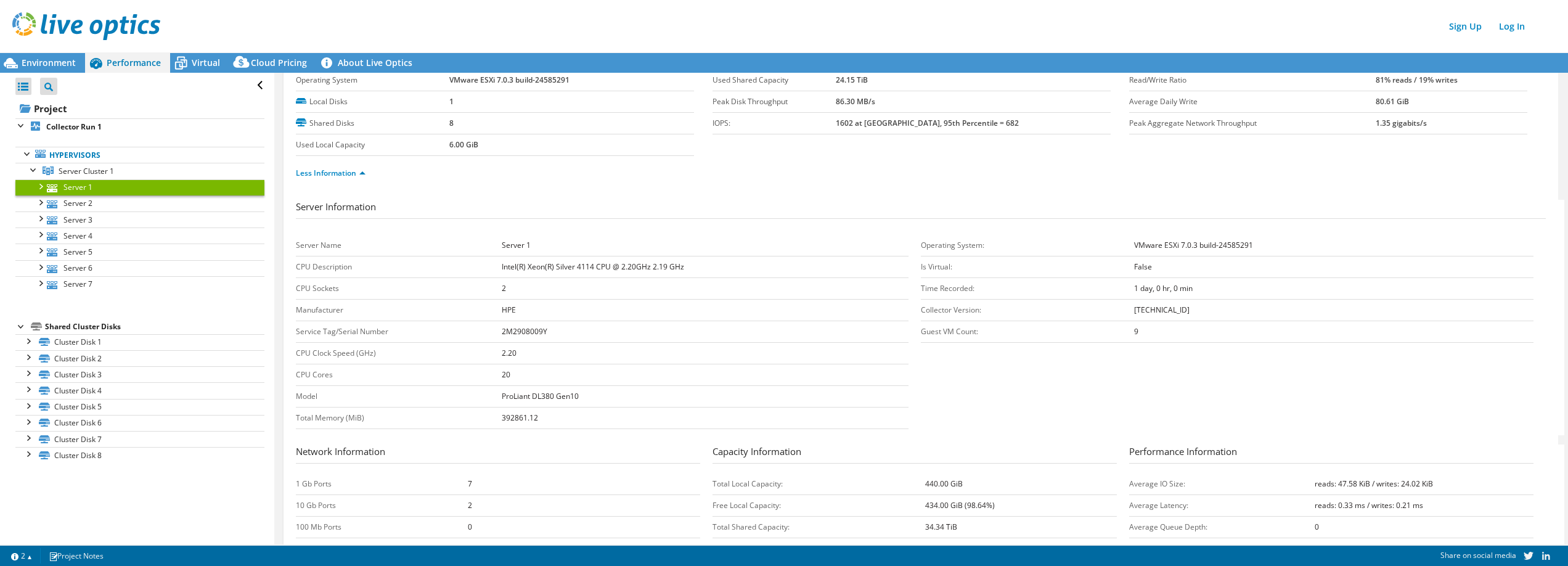
click at [609, 265] on b "Intel(R) Xeon(R) Silver 4114 CPU @ 2.20GHz 2.19 GHz" at bounding box center [593, 266] width 182 height 10
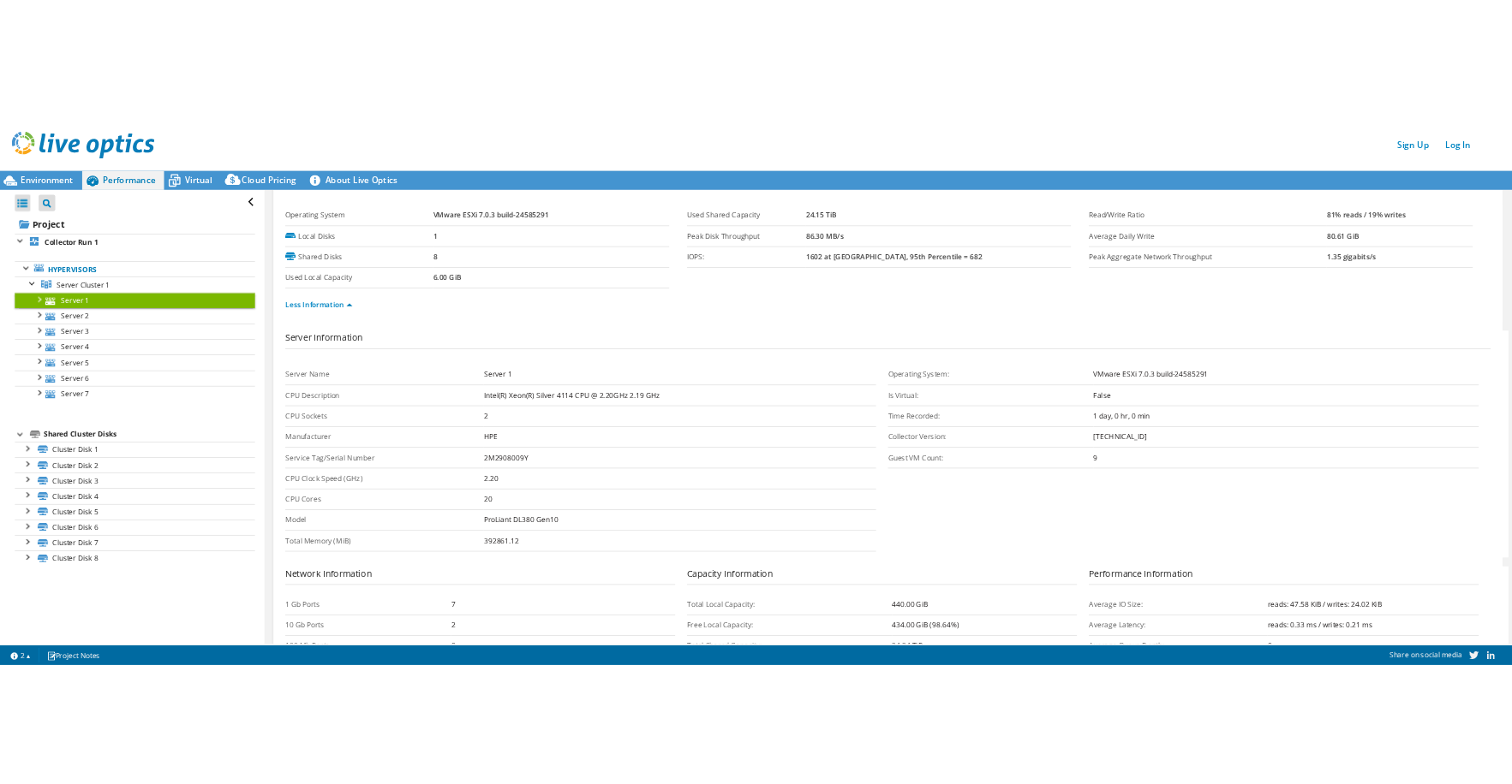
scroll to position [0, 0]
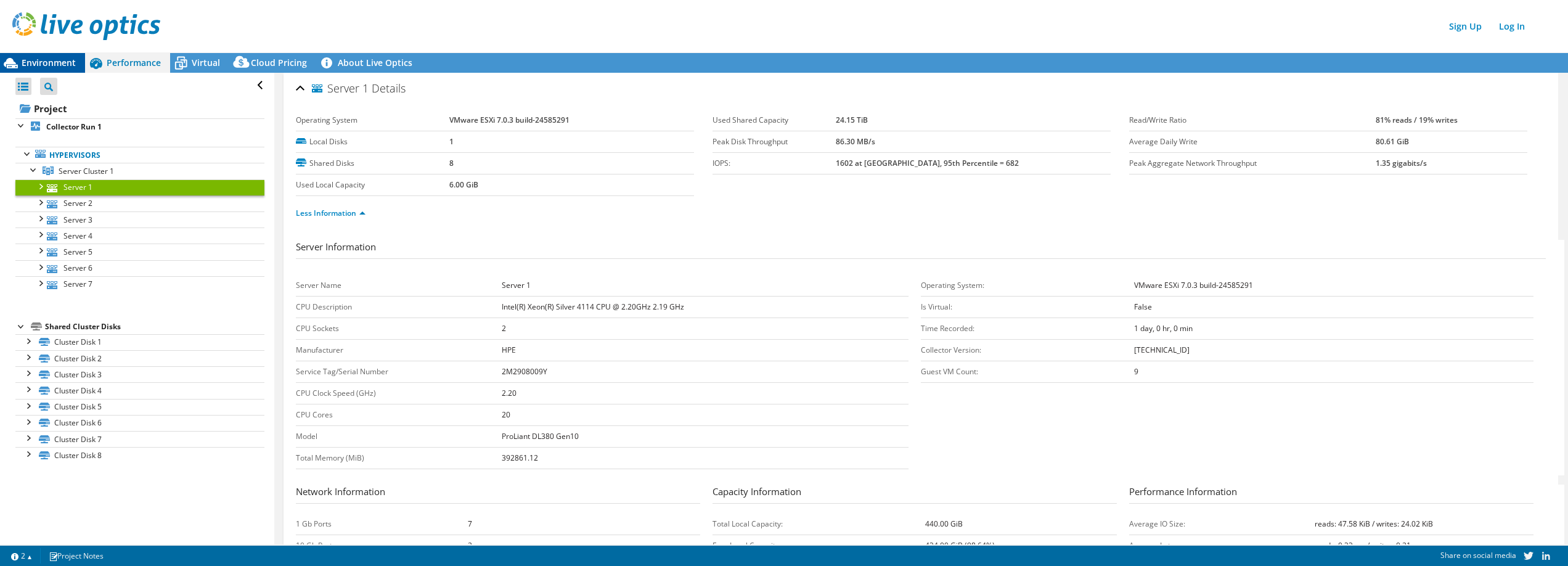
click at [65, 62] on span "Environment" at bounding box center [48, 62] width 54 height 11
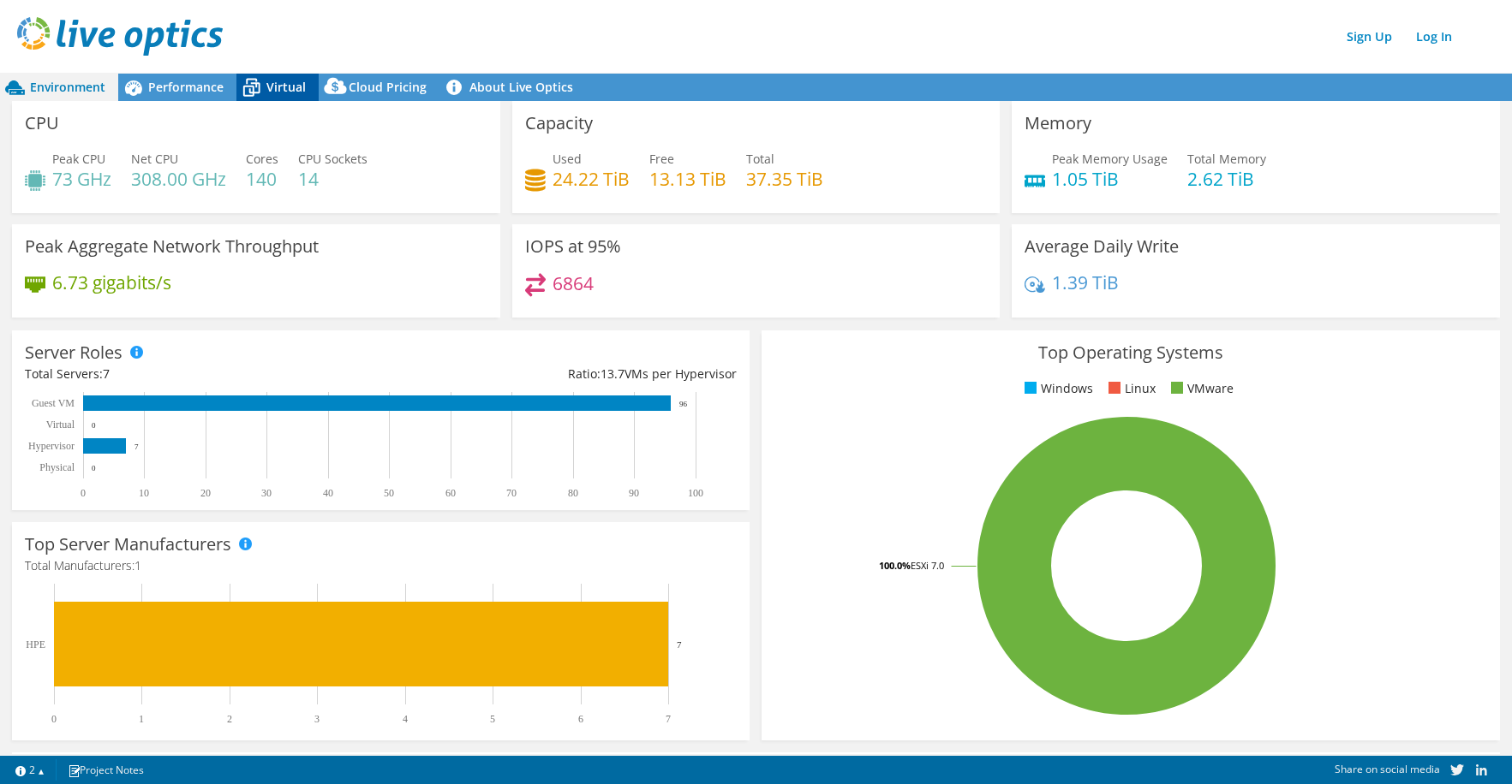
click at [275, 96] on div "Virtual" at bounding box center [277, 87] width 82 height 27
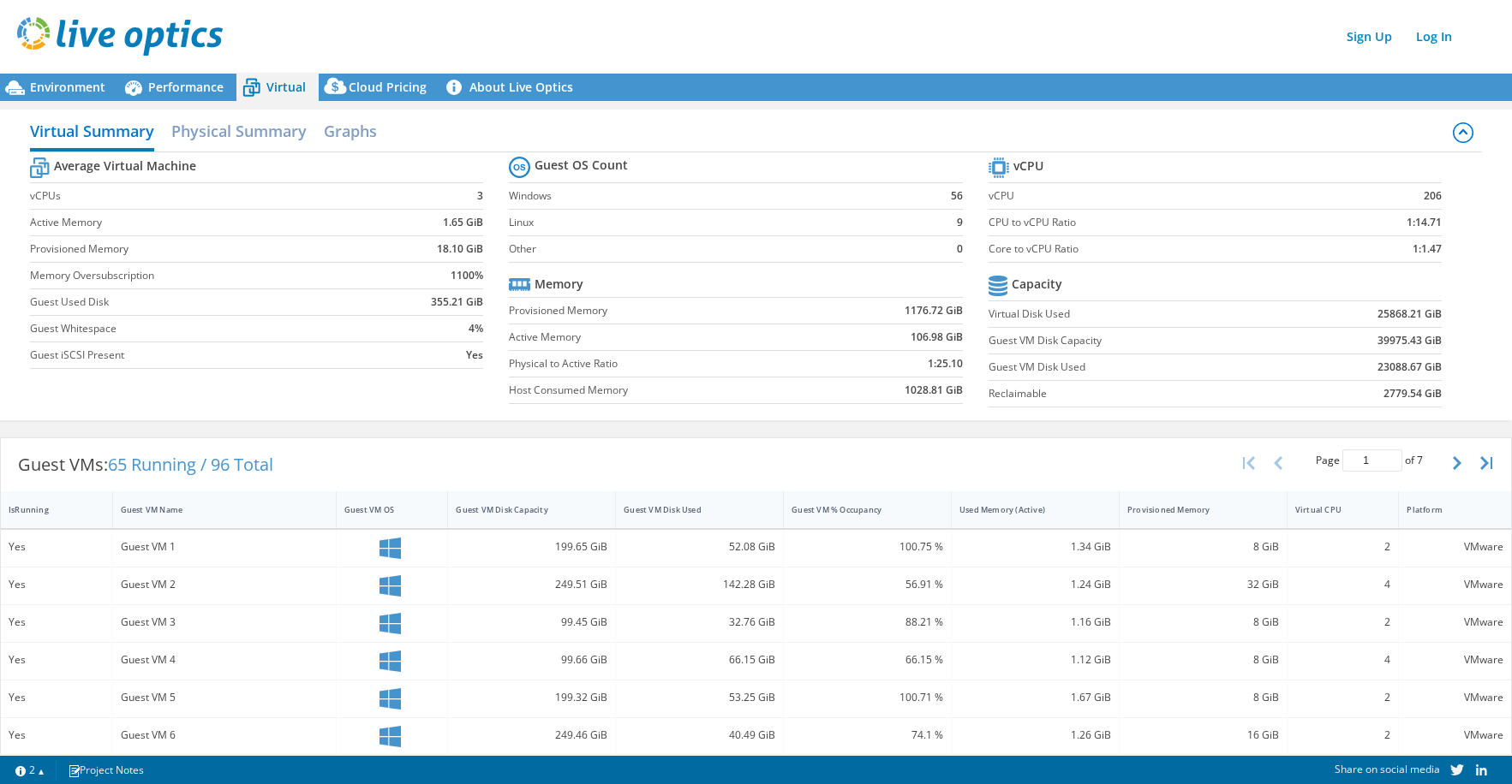
click at [183, 44] on img at bounding box center [120, 36] width 205 height 39
click at [174, 31] on img at bounding box center [120, 36] width 205 height 39
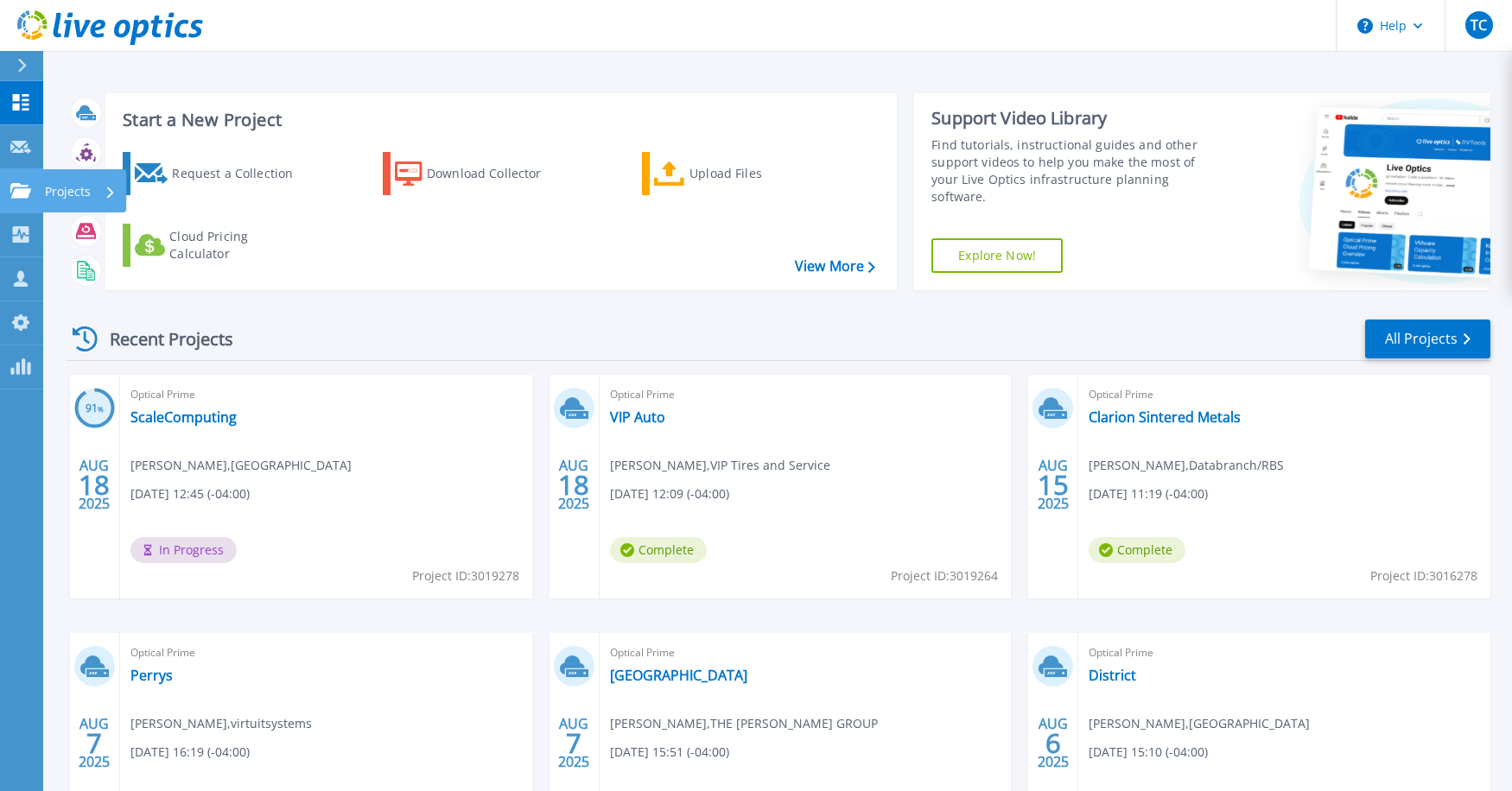
click at [21, 188] on icon at bounding box center [21, 190] width 21 height 14
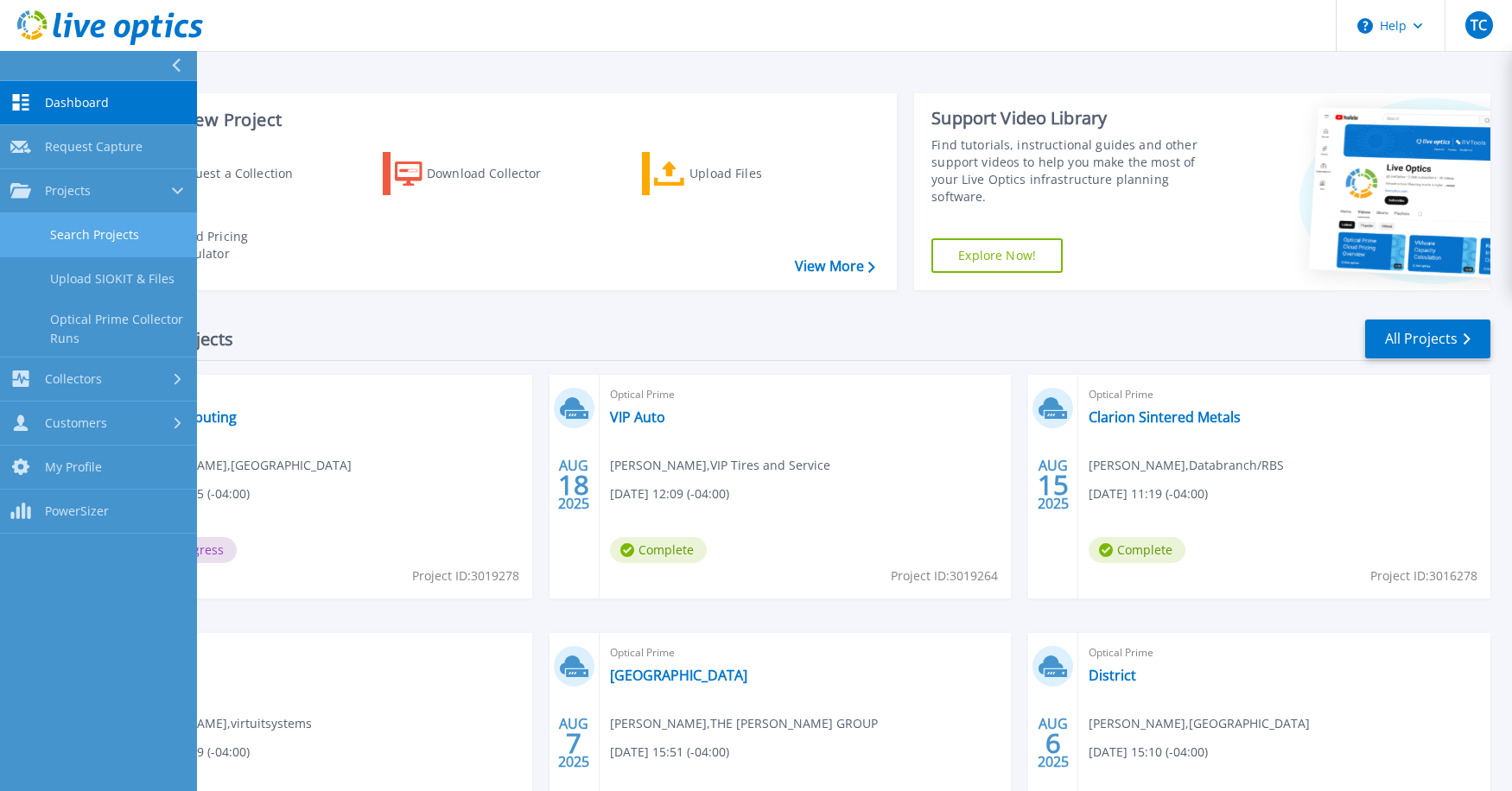
click at [80, 226] on link "Search Projects" at bounding box center [98, 235] width 197 height 44
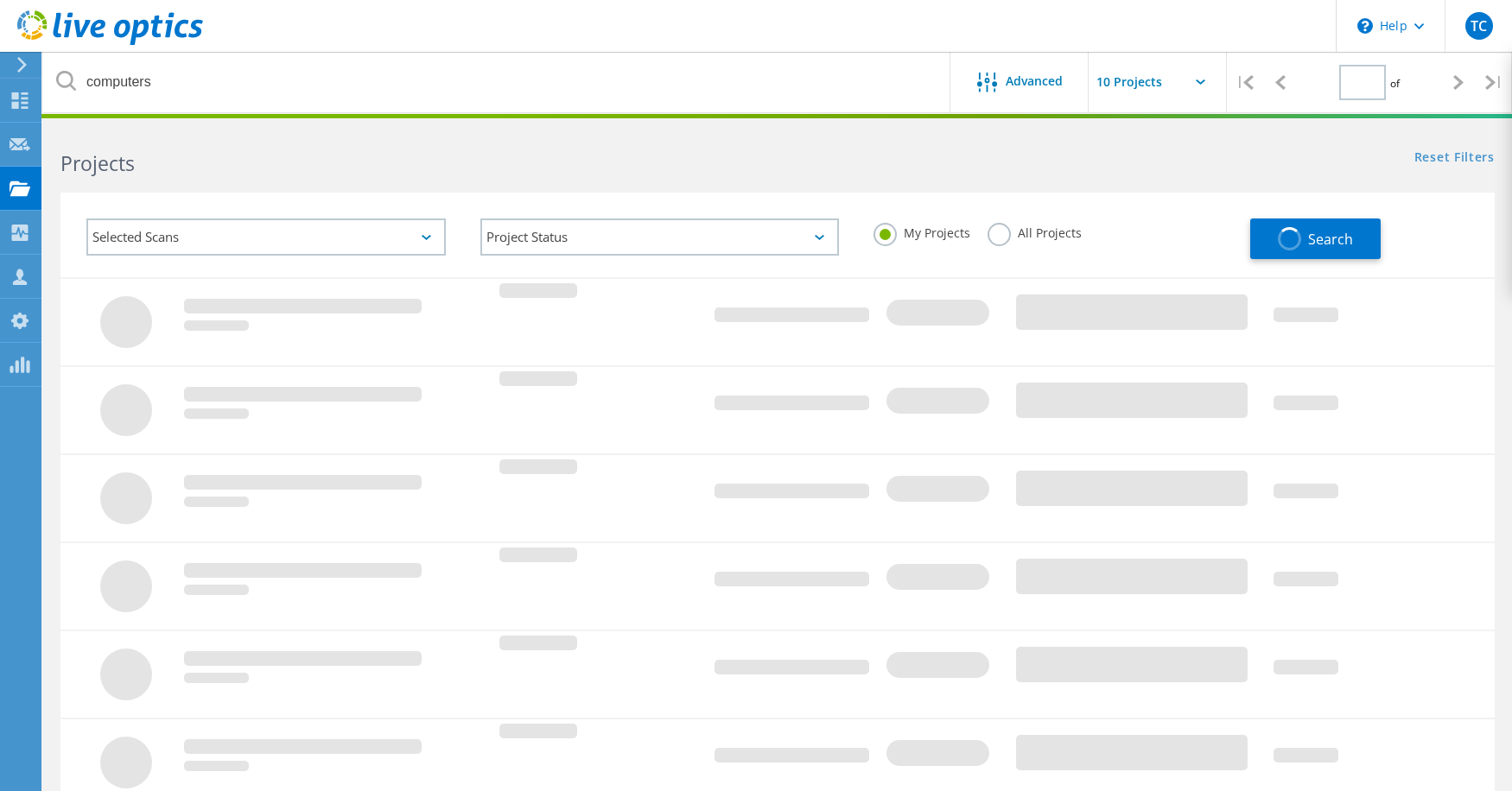
type input "1"
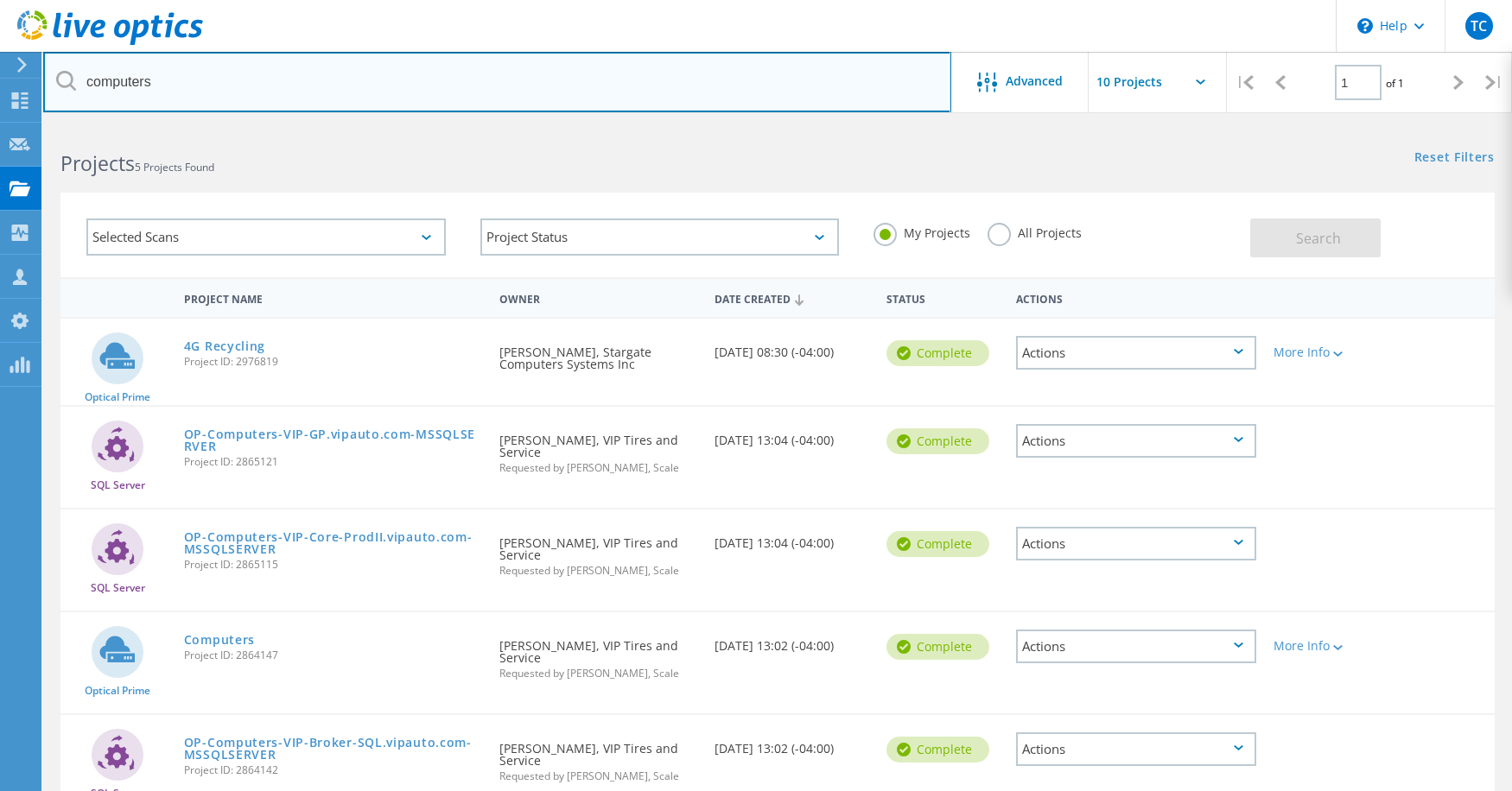
click at [558, 71] on input "computers" at bounding box center [497, 82] width 908 height 61
type input "deerfield"
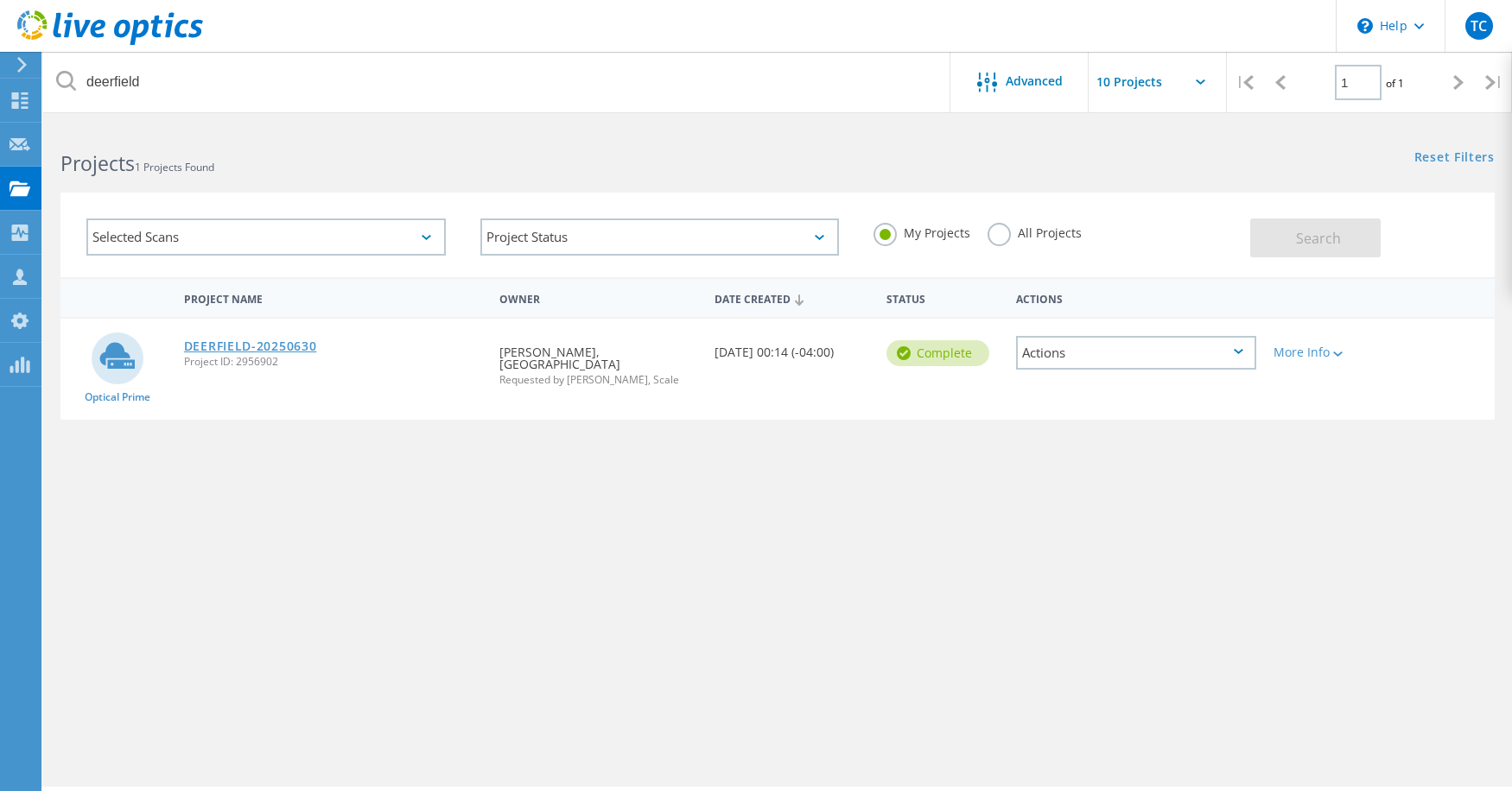
click at [256, 346] on link "DEERFIELD-20250630" at bounding box center [250, 346] width 133 height 12
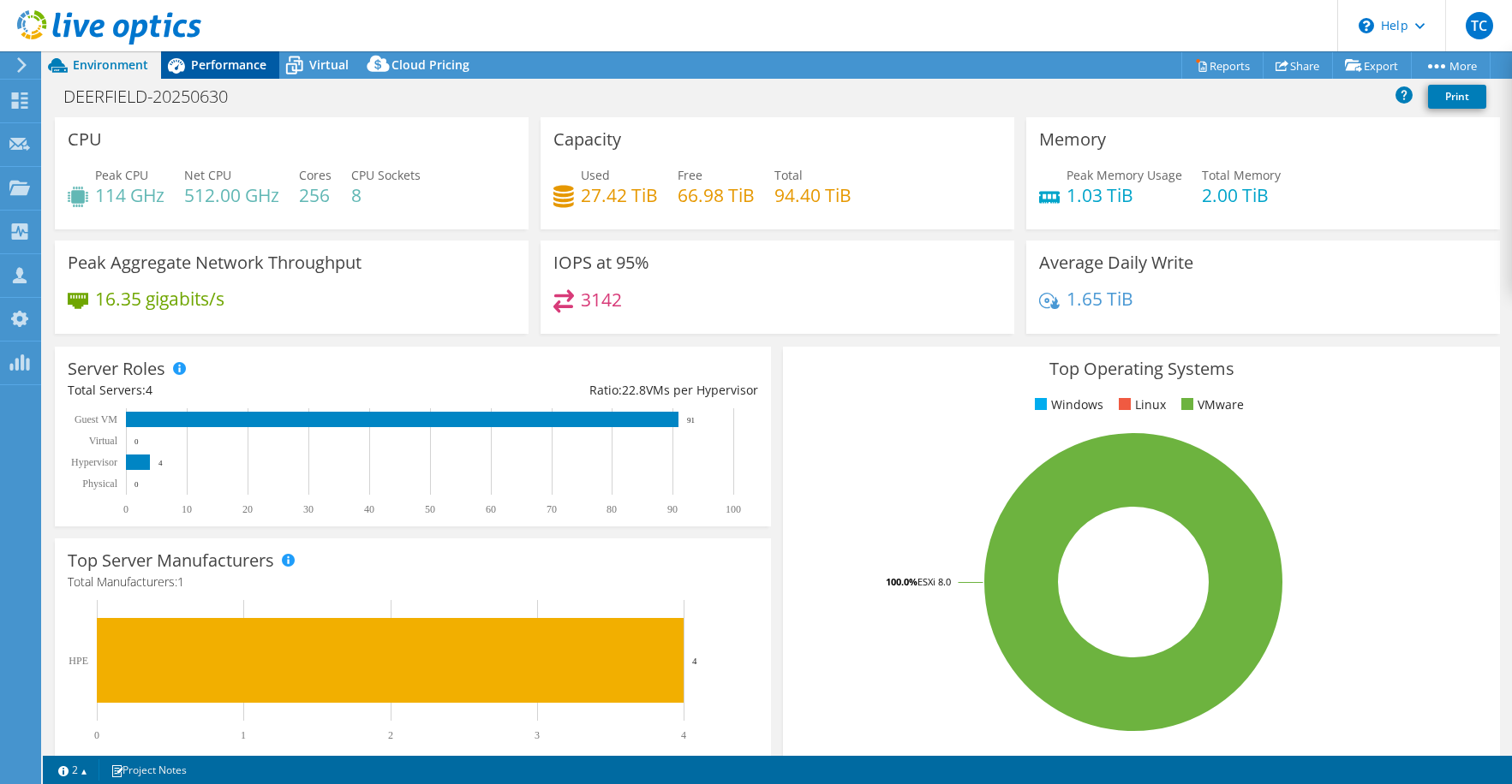
click at [249, 58] on span "Performance" at bounding box center [228, 65] width 75 height 16
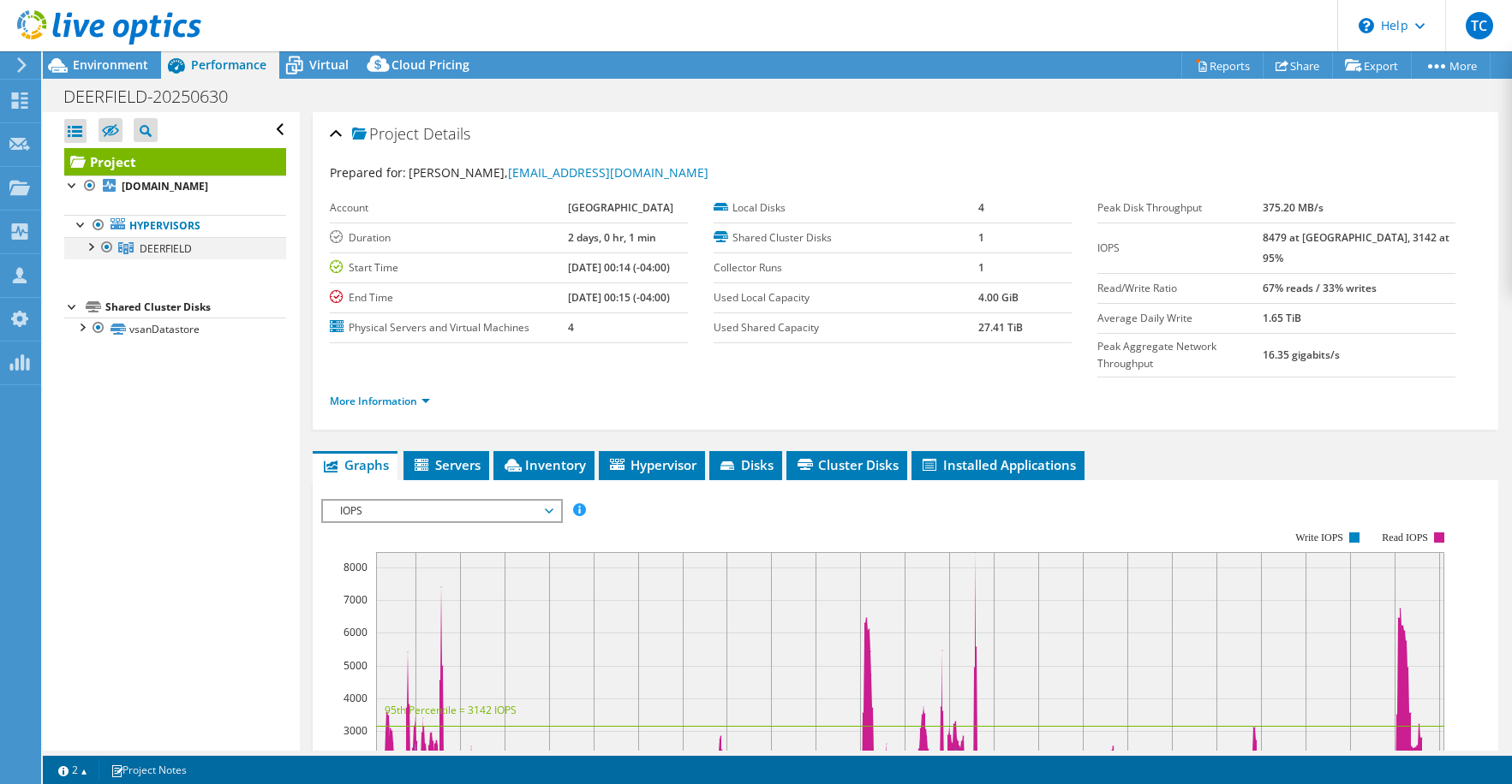
click at [87, 250] on div at bounding box center [89, 245] width 17 height 17
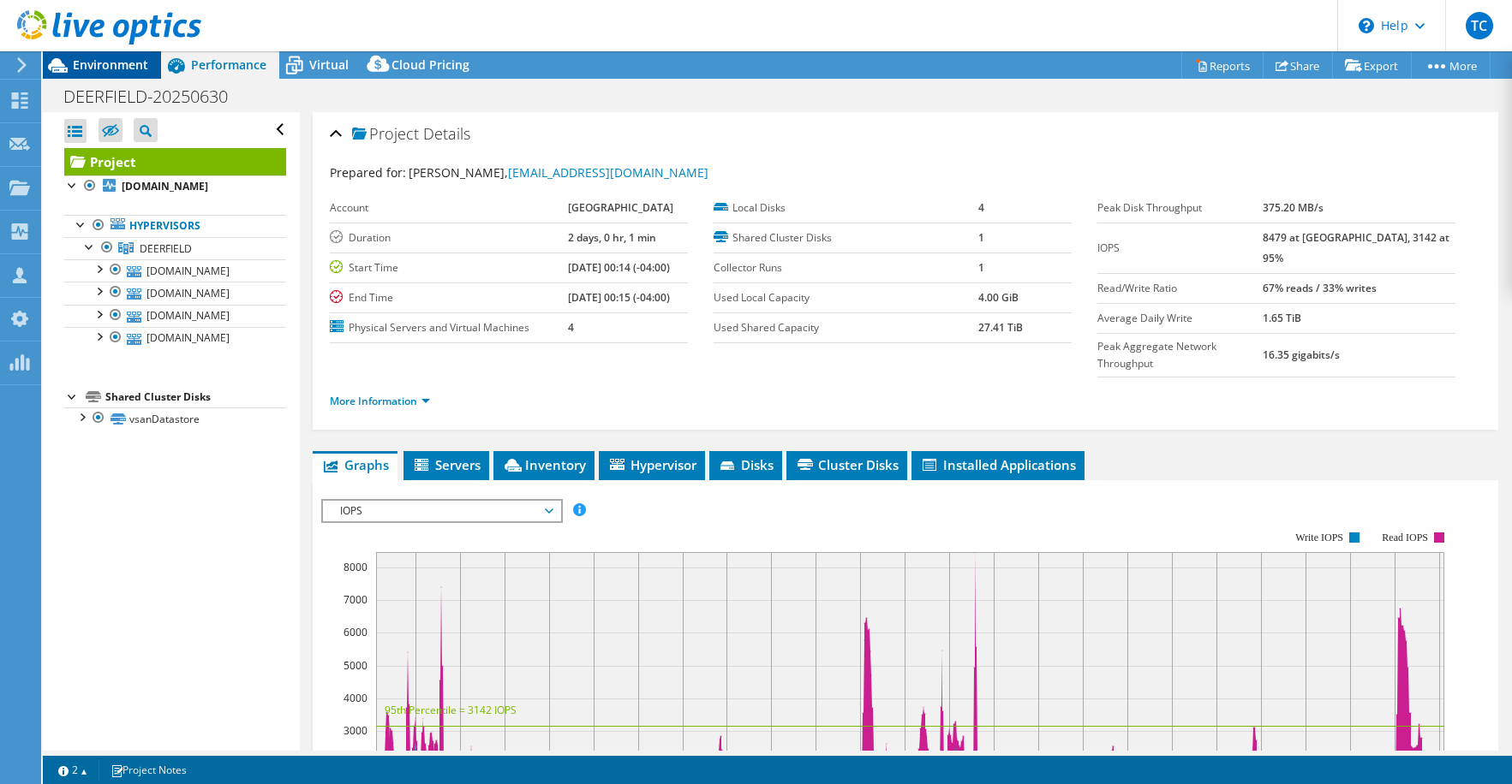
click at [117, 66] on span "Environment" at bounding box center [110, 65] width 75 height 16
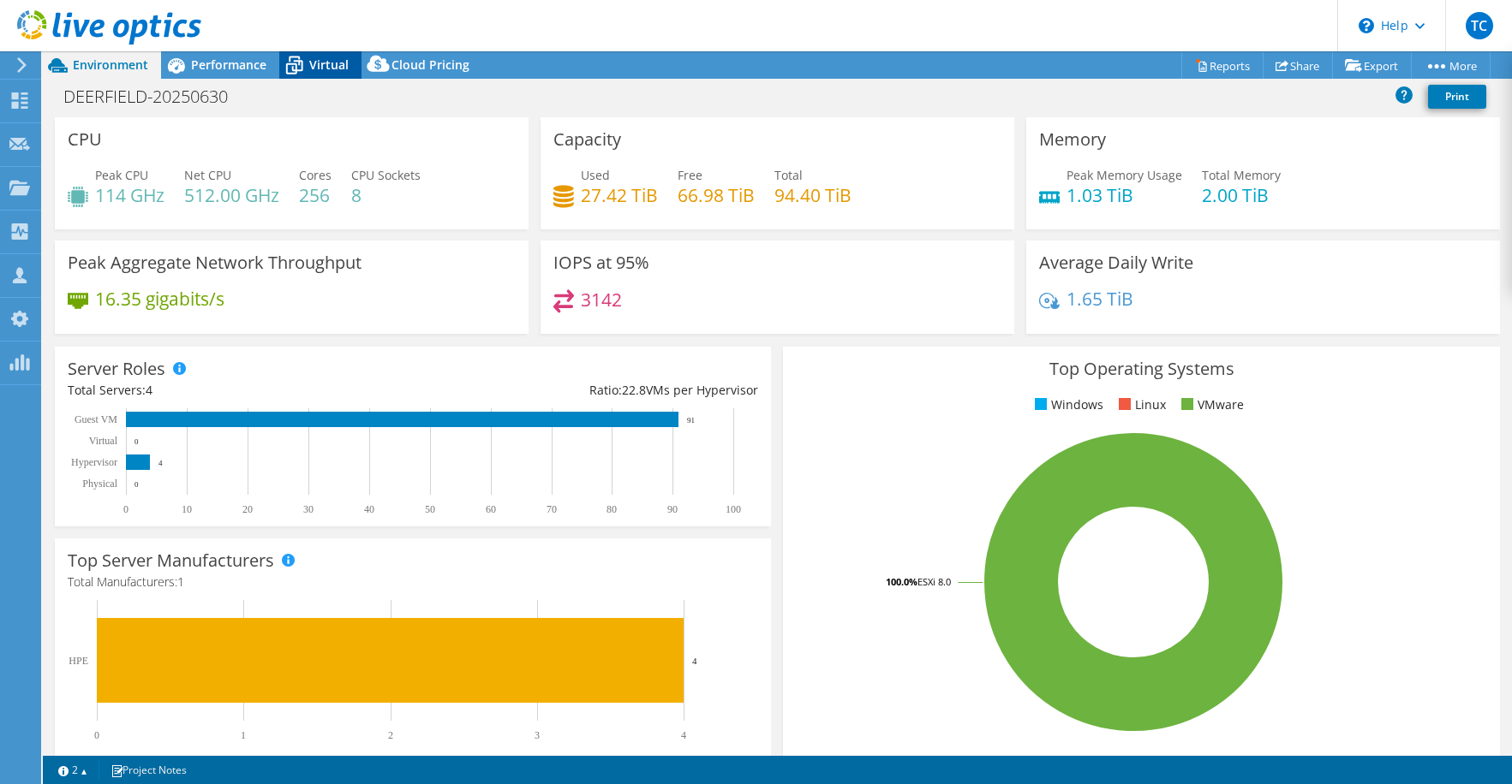
click at [304, 68] on icon at bounding box center [294, 65] width 30 height 30
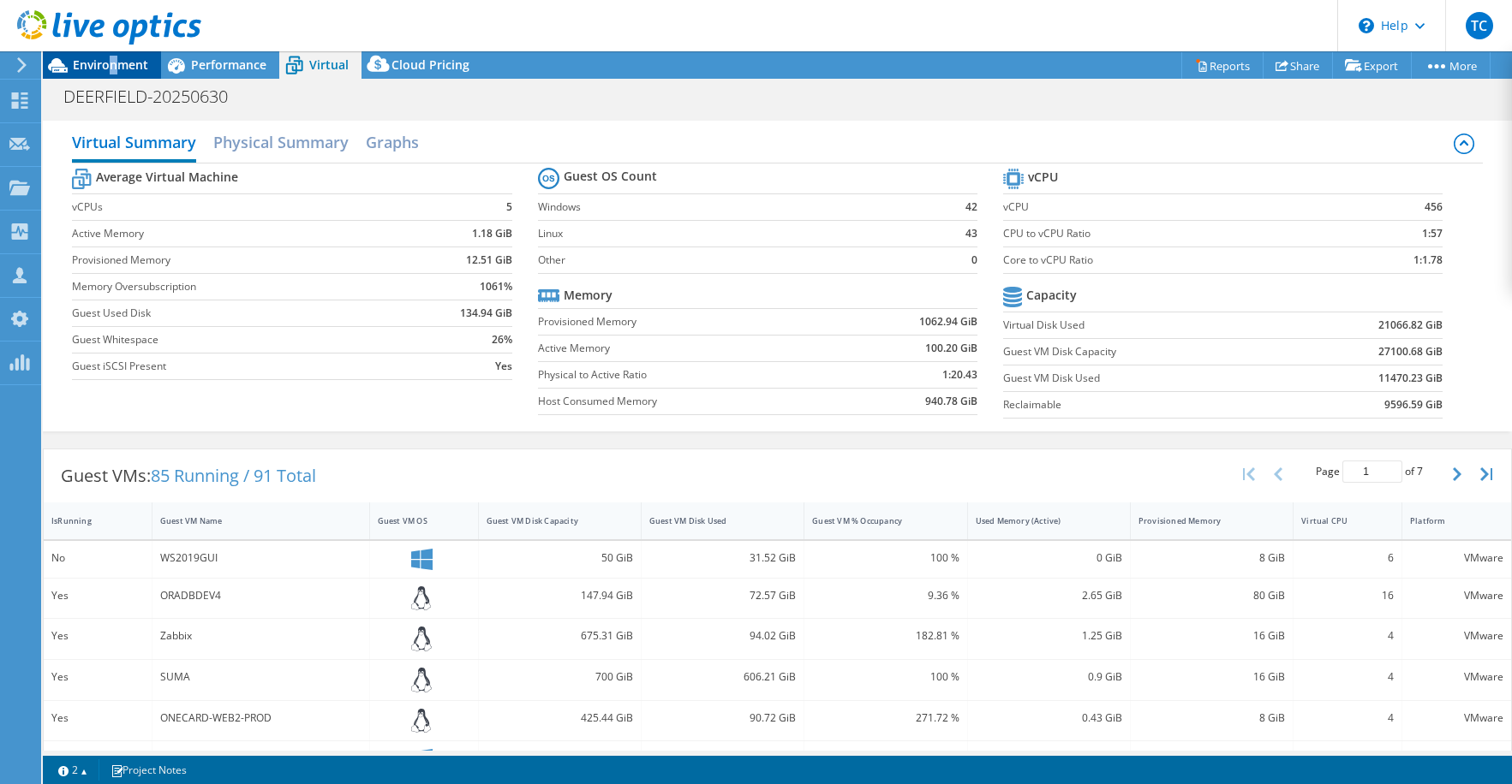
click at [112, 70] on span "Environment" at bounding box center [110, 65] width 75 height 16
